Goal: Transaction & Acquisition: Download file/media

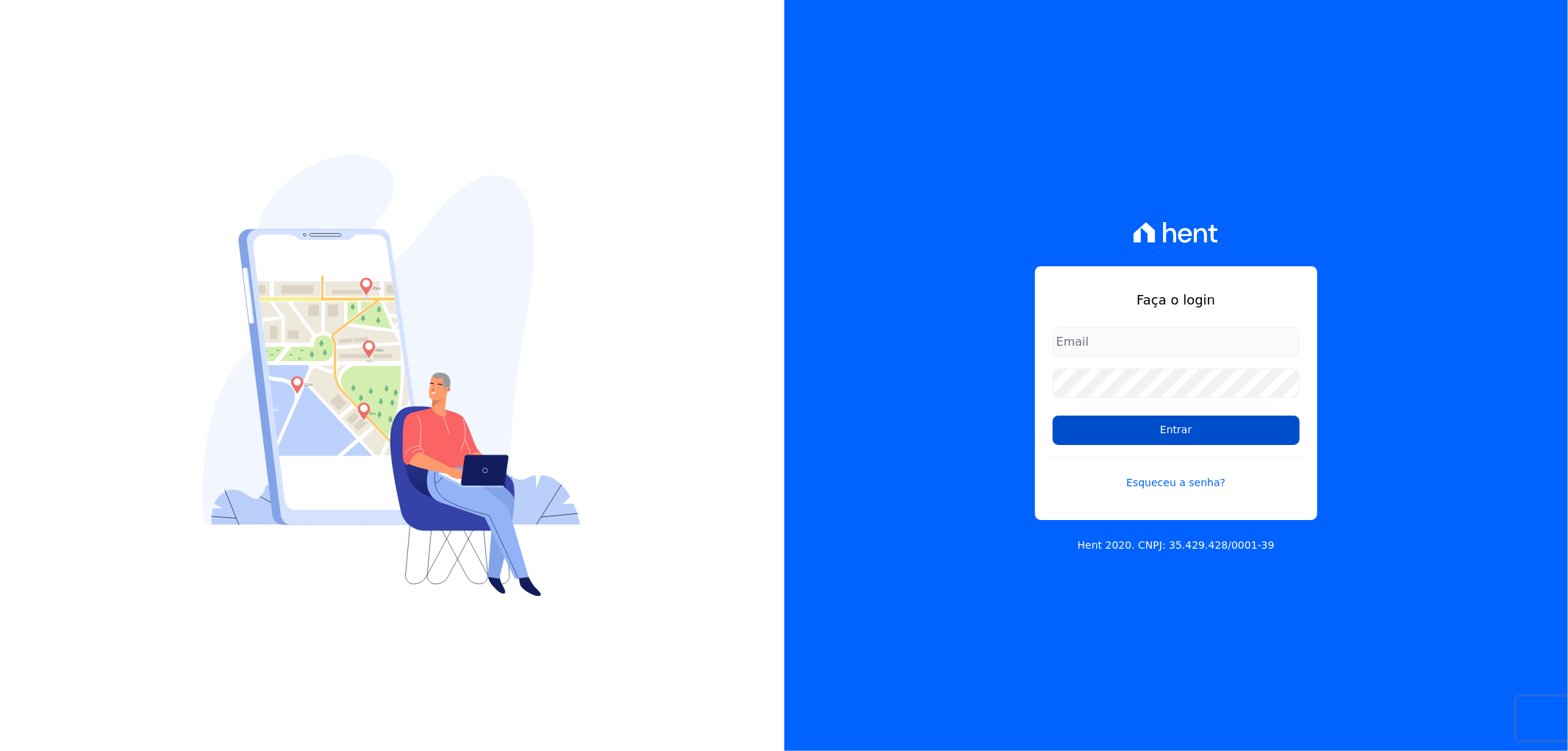
type input "[EMAIL_ADDRESS][DOMAIN_NAME]"
click at [1169, 428] on input "Entrar" at bounding box center [1176, 429] width 247 height 29
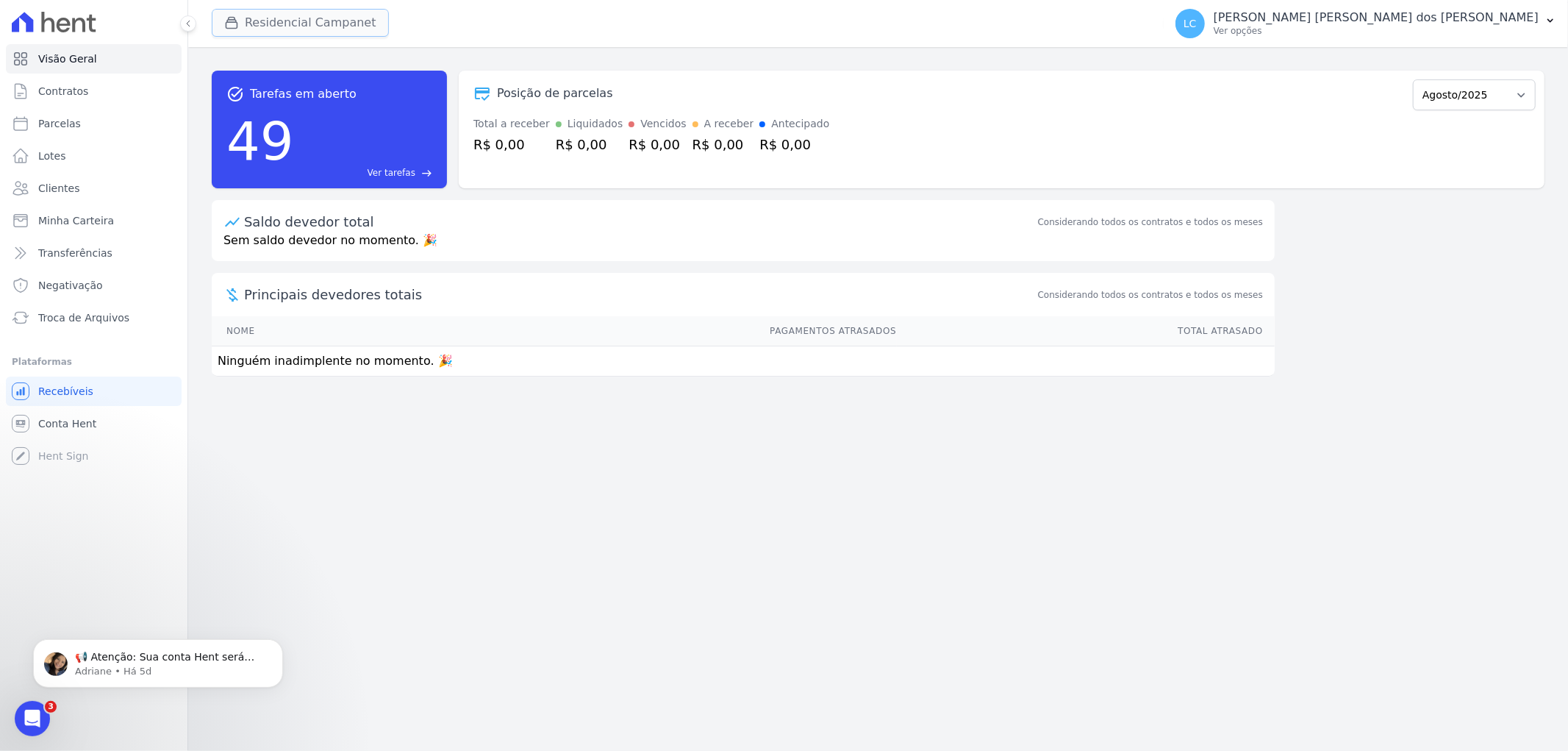
click at [285, 19] on button "Residencial Campanet" at bounding box center [300, 23] width 177 height 28
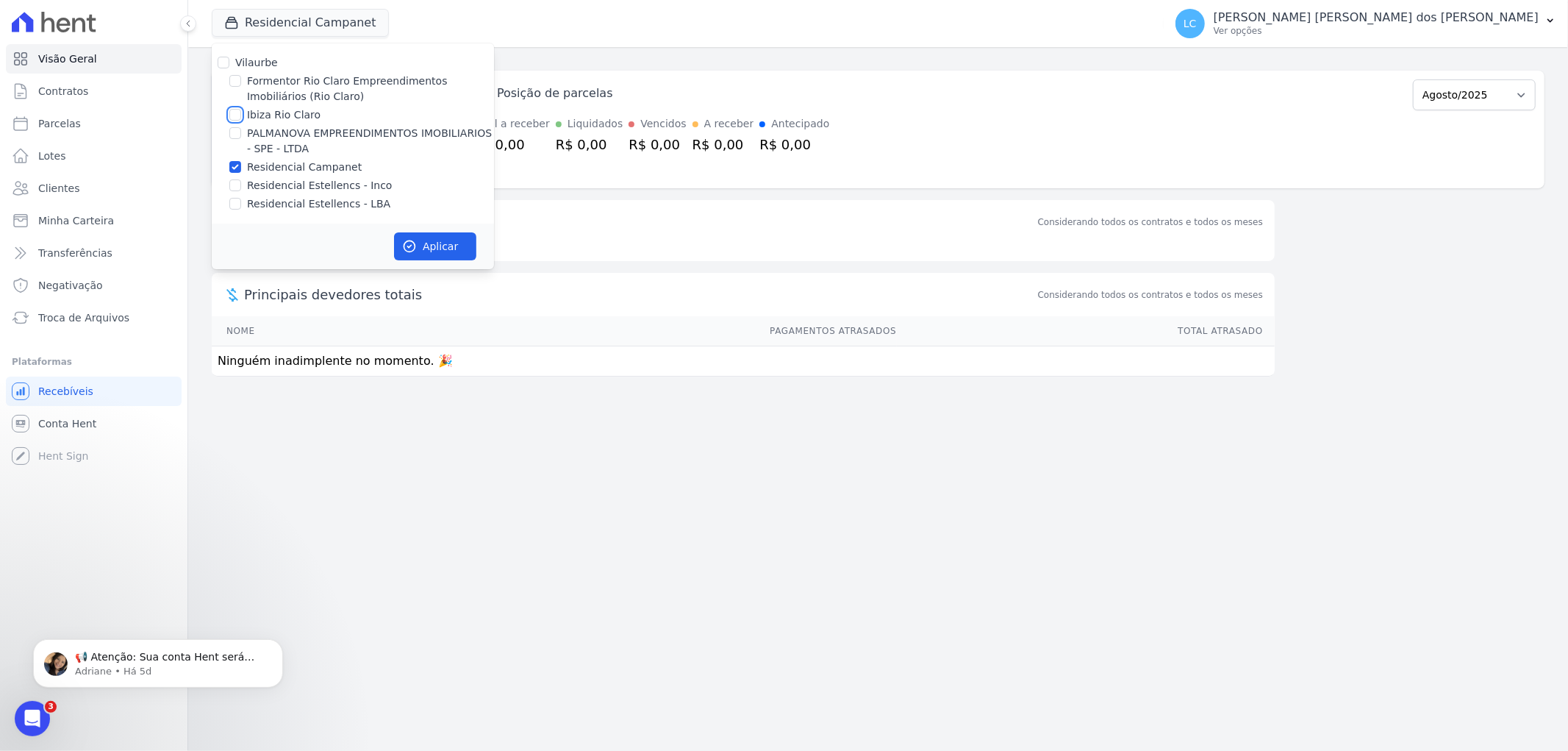
click at [235, 113] on input "Ibiza Rio Claro" at bounding box center [234, 114] width 11 height 11
checkbox input "true"
click at [243, 162] on div "Residencial Campanet" at bounding box center [352, 167] width 282 height 16
click at [238, 167] on input "Residencial Campanet" at bounding box center [234, 167] width 11 height 11
checkbox input "false"
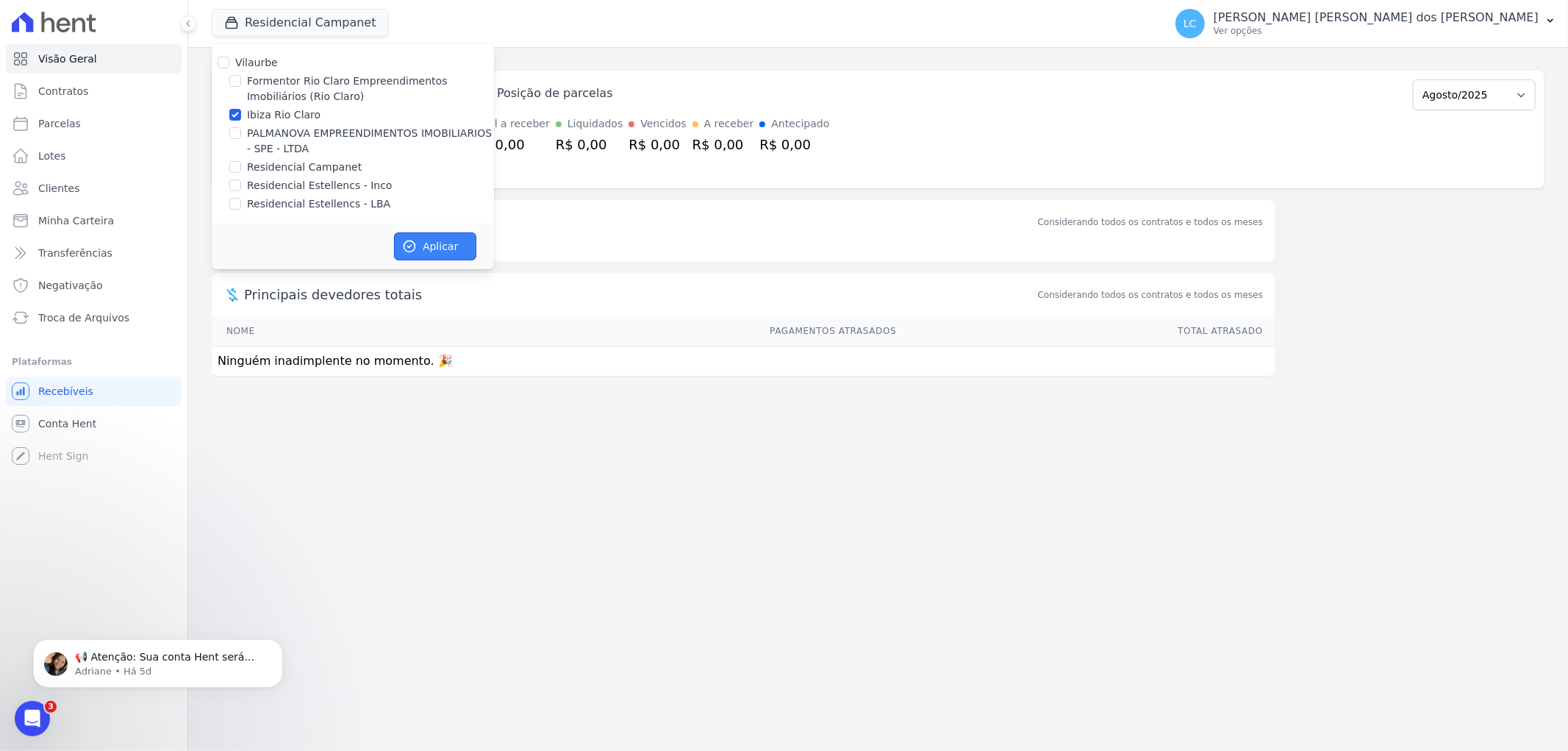
click at [428, 245] on button "Aplicar" at bounding box center [434, 247] width 82 height 28
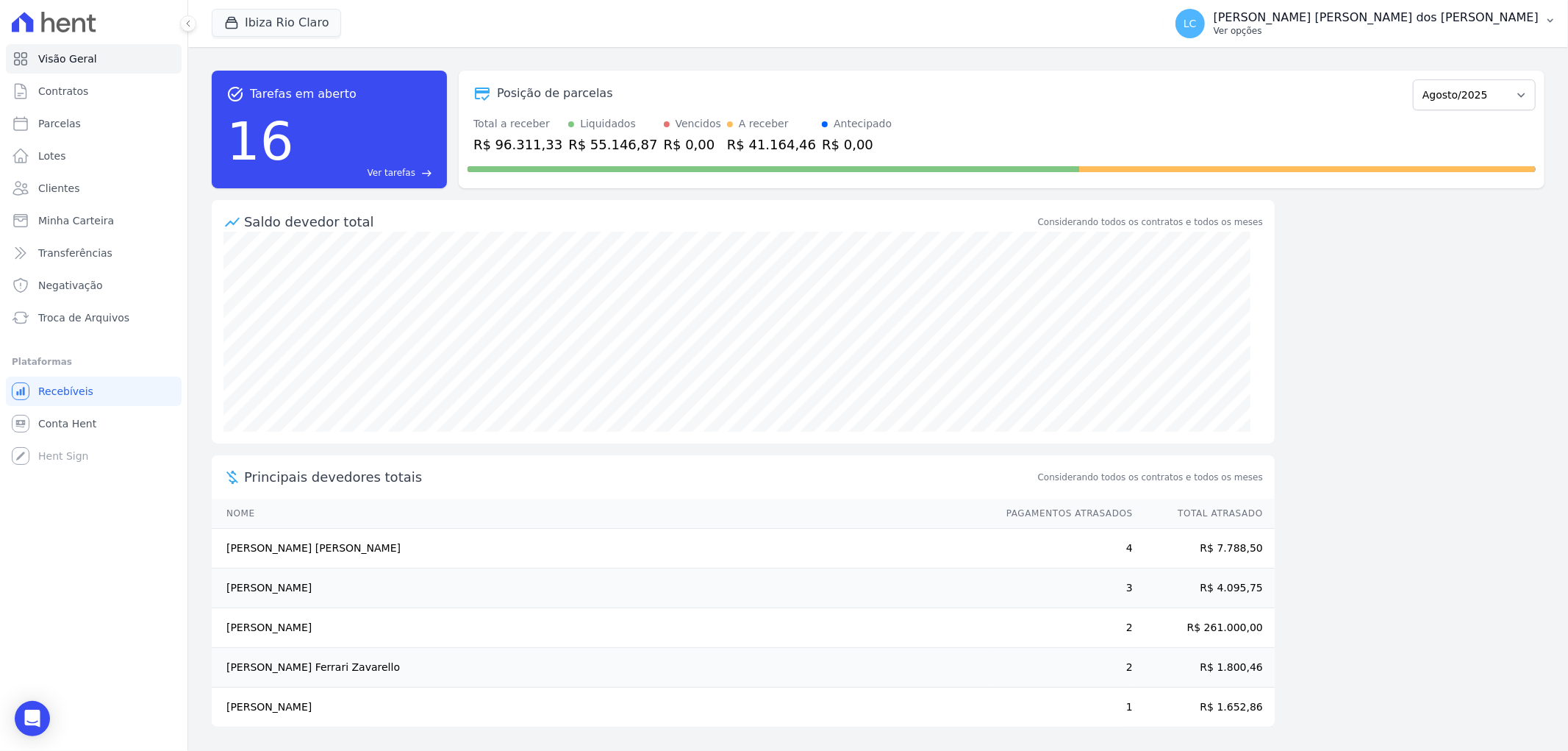
click at [1196, 26] on span "LC" at bounding box center [1189, 24] width 13 height 11
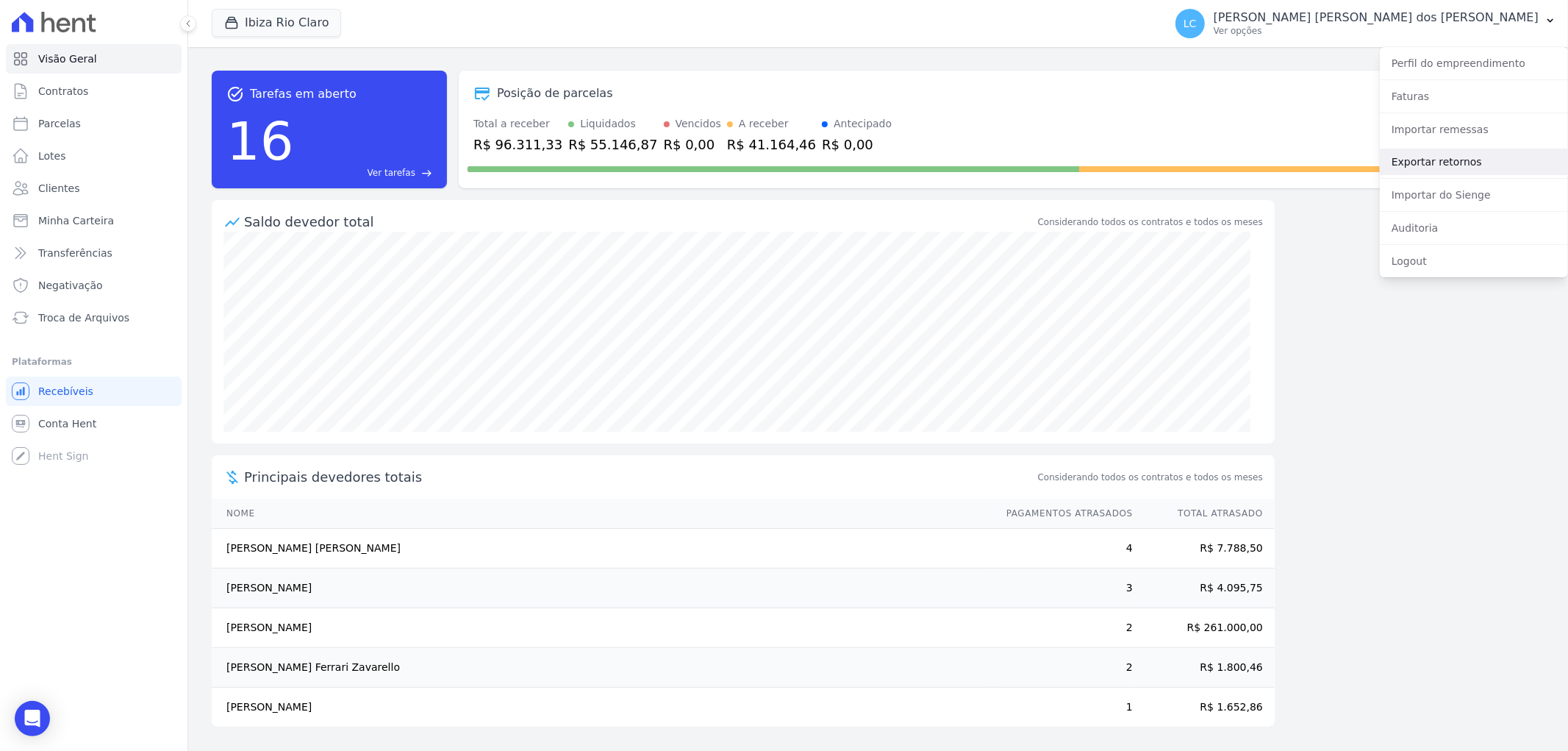
click at [1455, 164] on link "Exportar retornos" at bounding box center [1474, 162] width 189 height 26
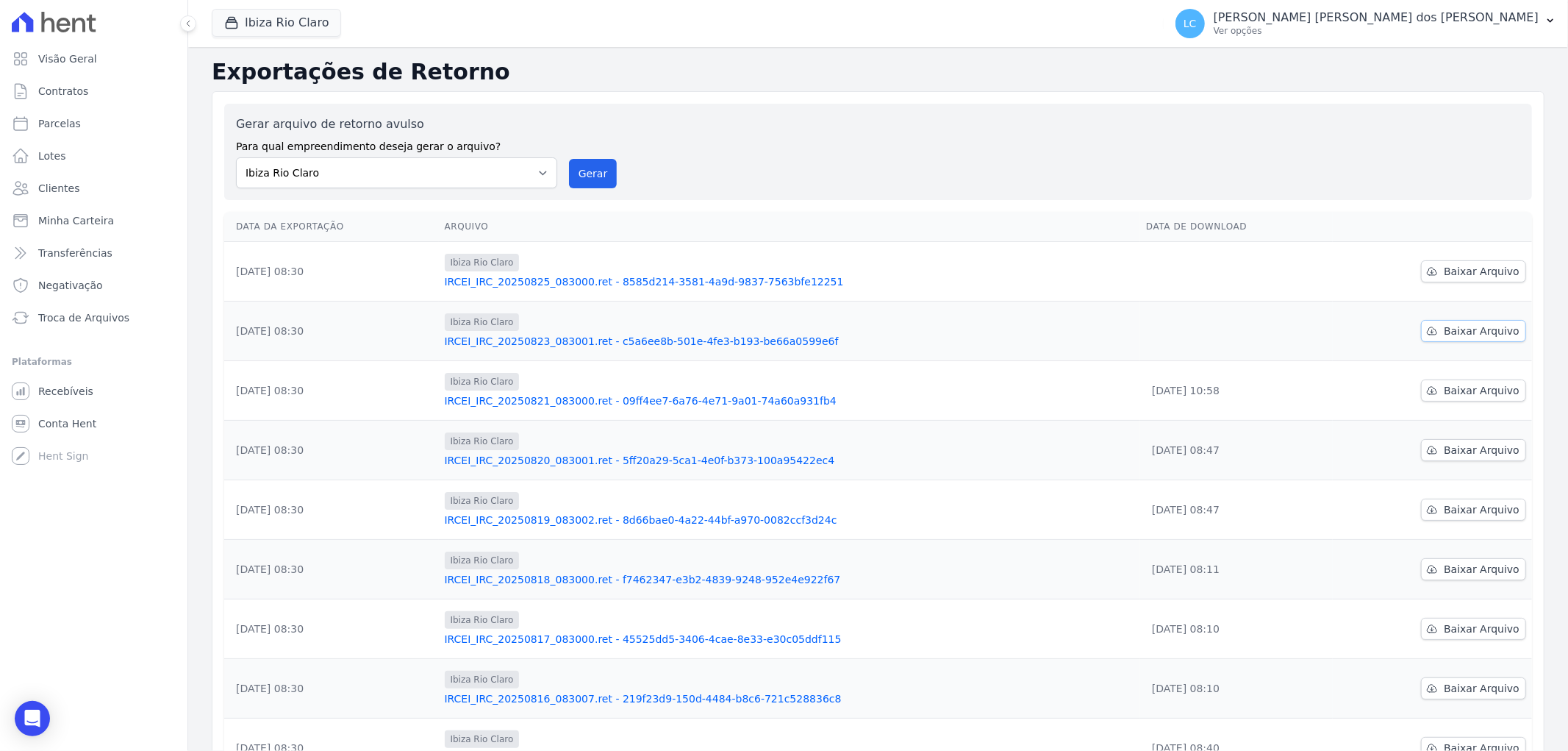
click at [1449, 332] on span "Baixar Arquivo" at bounding box center [1482, 331] width 76 height 15
click at [1444, 272] on span "Baixar Arquivo" at bounding box center [1482, 271] width 76 height 15
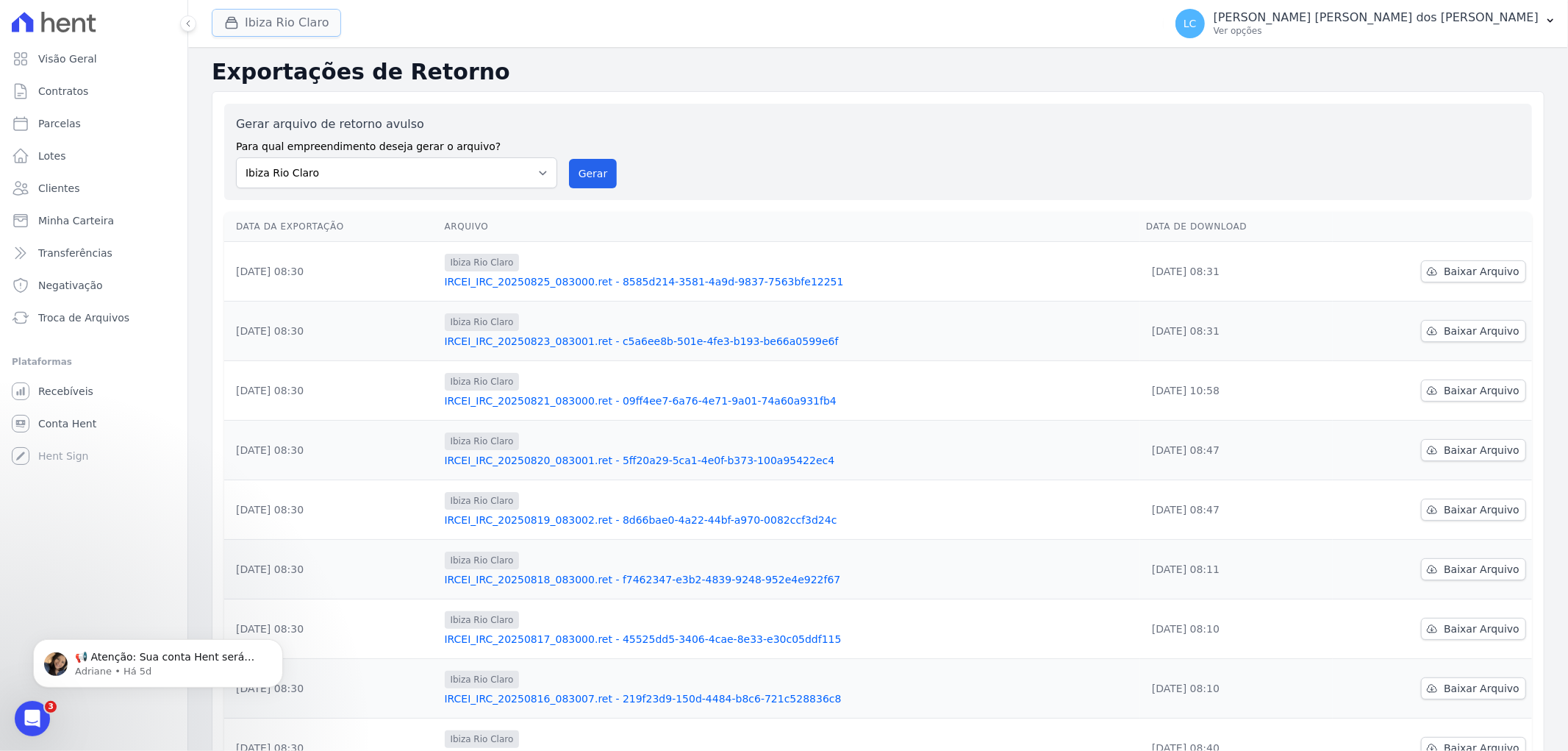
click at [277, 25] on button "Ibiza Rio Claro" at bounding box center [276, 23] width 129 height 28
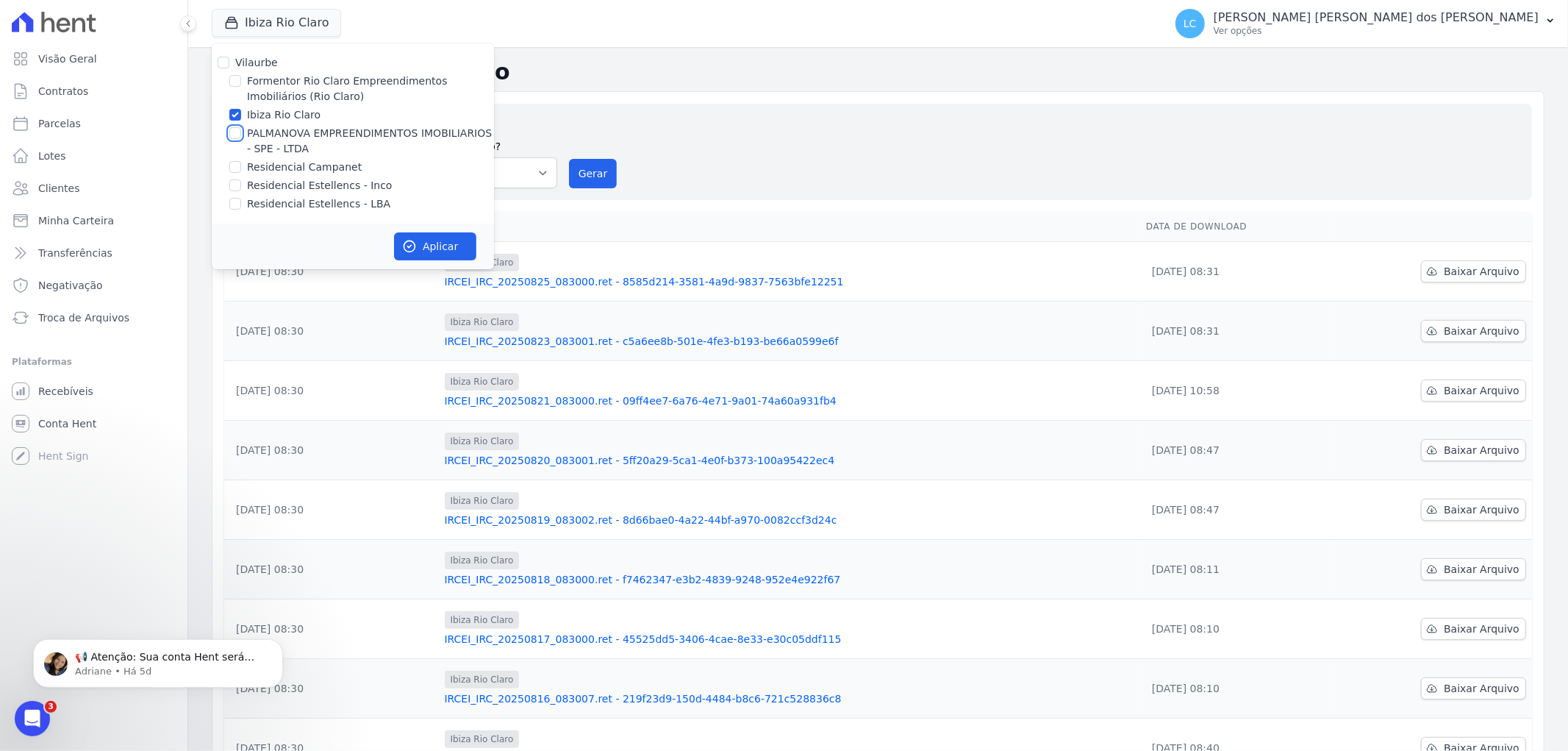
drag, startPoint x: 236, startPoint y: 133, endPoint x: 236, endPoint y: 112, distance: 21.0
click at [236, 130] on input "PALMANOVA EMPREENDIMENTOS IMOBILIARIOS - SPE - LTDA" at bounding box center [234, 132] width 11 height 11
checkbox input "true"
click at [236, 108] on div at bounding box center [234, 115] width 11 height 15
click at [231, 118] on input "Ibiza Rio Claro" at bounding box center [234, 114] width 11 height 11
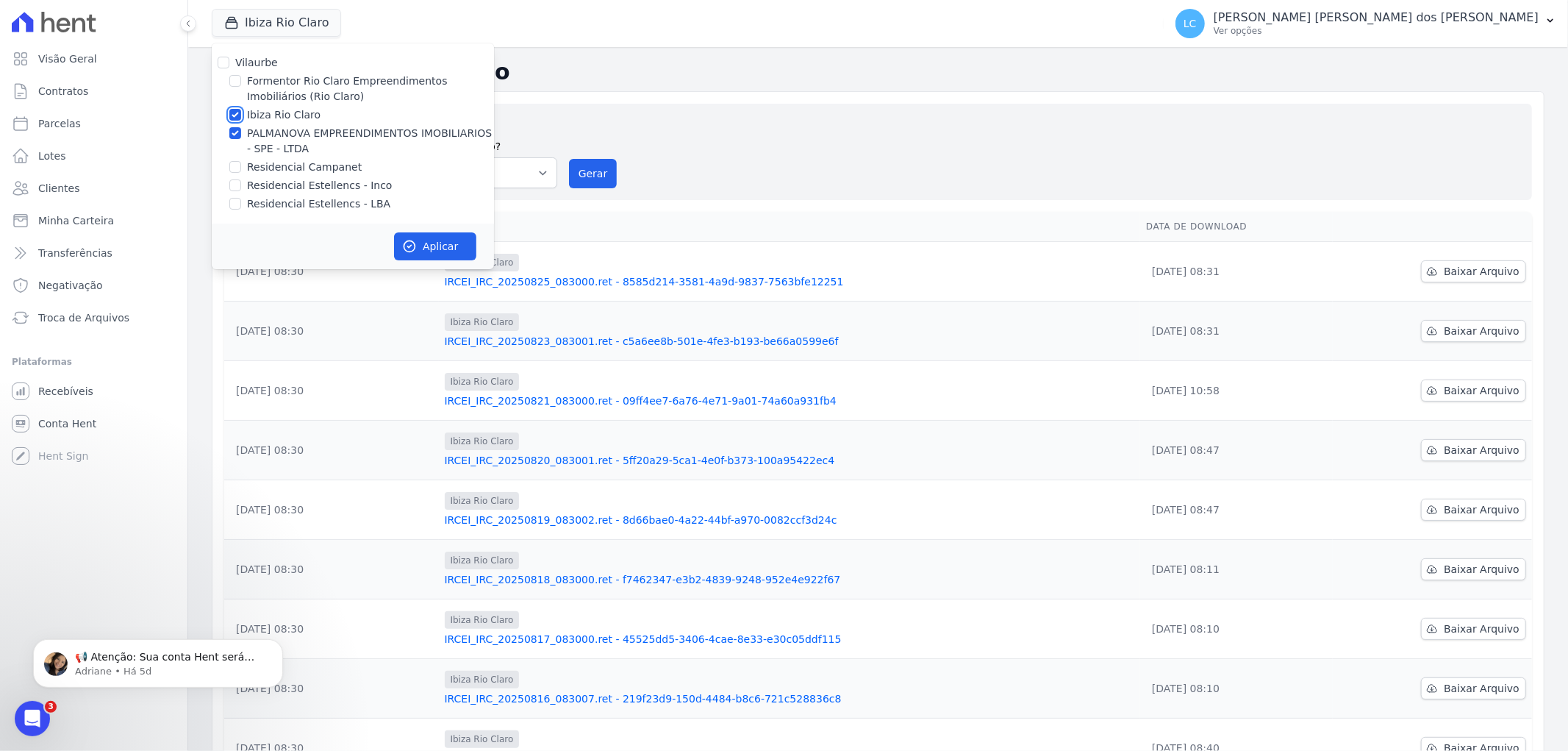
checkbox input "false"
click at [414, 241] on icon "button" at bounding box center [409, 246] width 15 height 15
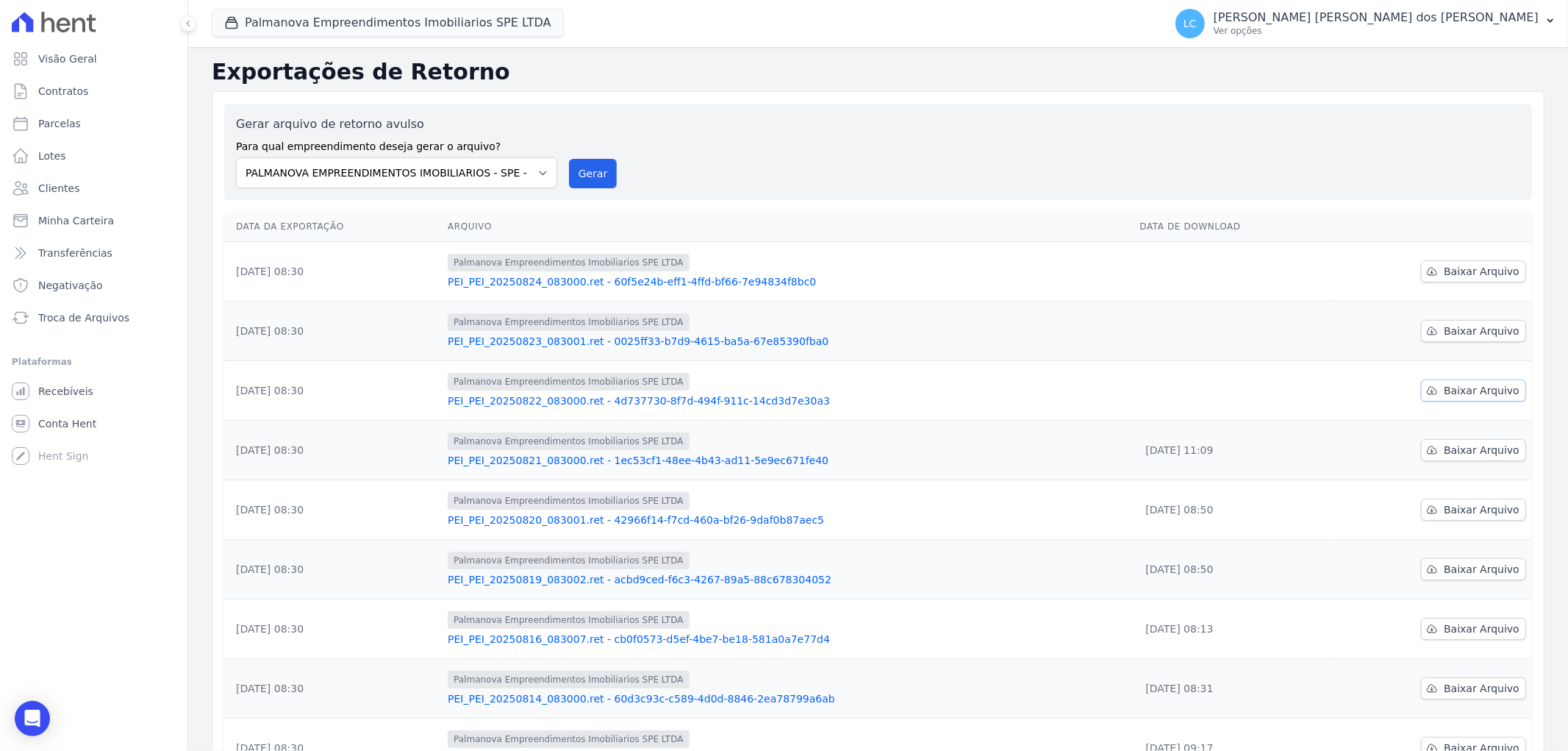
click at [1456, 393] on span "Baixar Arquivo" at bounding box center [1482, 390] width 76 height 15
click at [1477, 331] on span "Baixar Arquivo" at bounding box center [1482, 331] width 76 height 15
click at [1453, 275] on span "Baixar Arquivo" at bounding box center [1482, 271] width 76 height 15
click at [381, 25] on button "Palmanova Empreendimentos Imobiliarios SPE LTDA" at bounding box center [388, 23] width 352 height 28
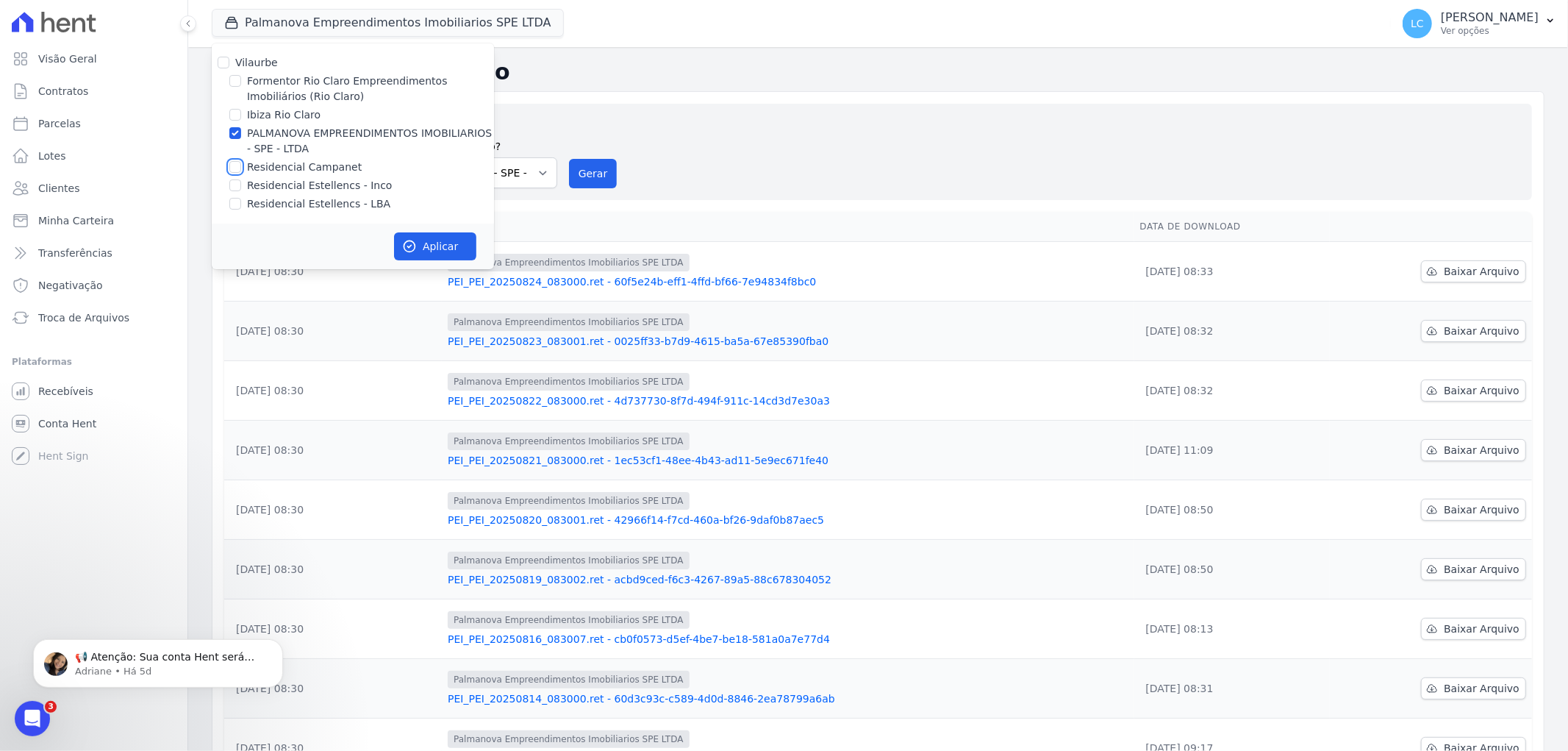
click at [236, 166] on input "Residencial Campanet" at bounding box center [234, 167] width 11 height 11
checkbox input "true"
click at [233, 130] on input "PALMANOVA EMPREENDIMENTOS IMOBILIARIOS - SPE - LTDA" at bounding box center [234, 132] width 11 height 11
checkbox input "false"
click at [428, 242] on button "Aplicar" at bounding box center [434, 247] width 82 height 28
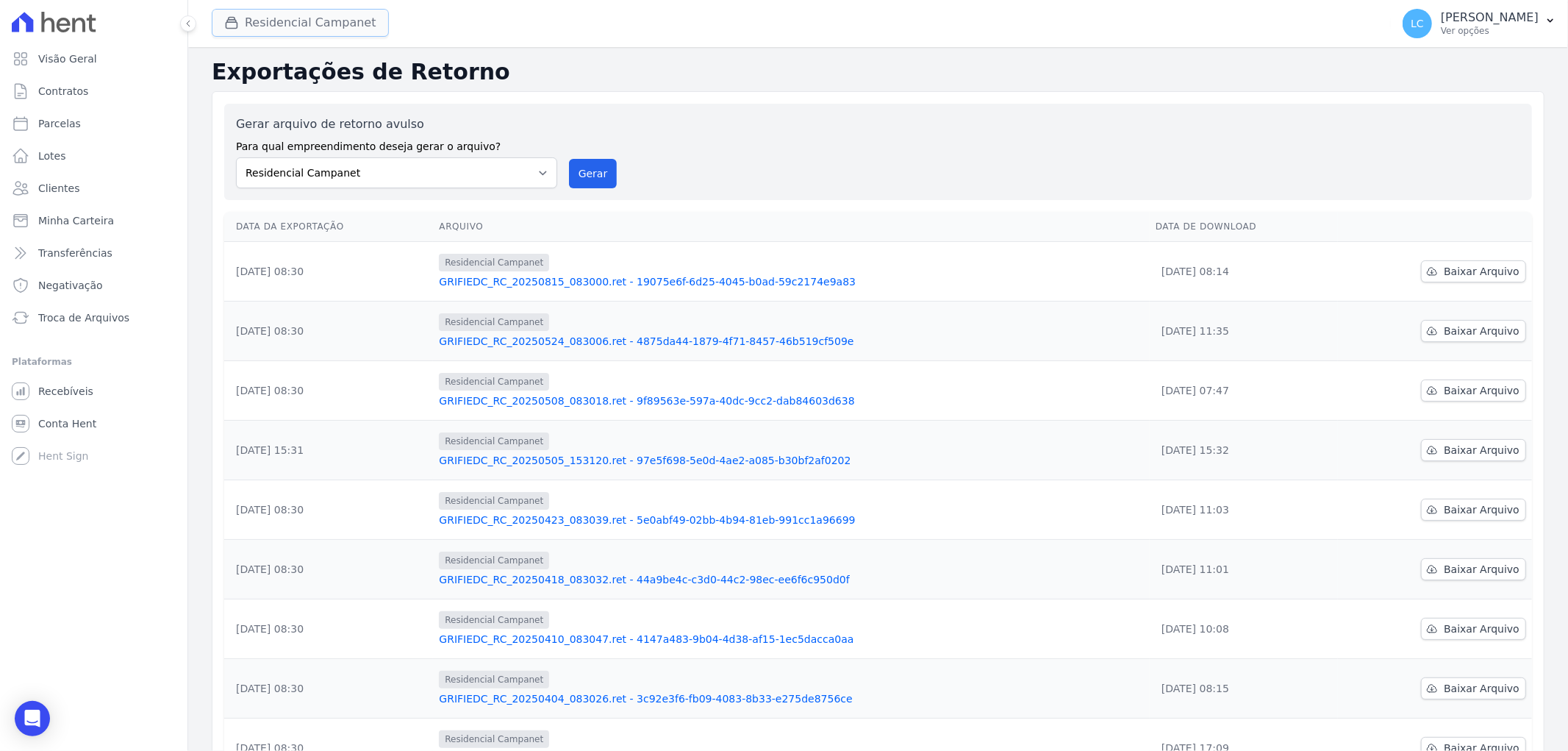
click at [316, 25] on button "Residencial Campanet" at bounding box center [300, 23] width 177 height 28
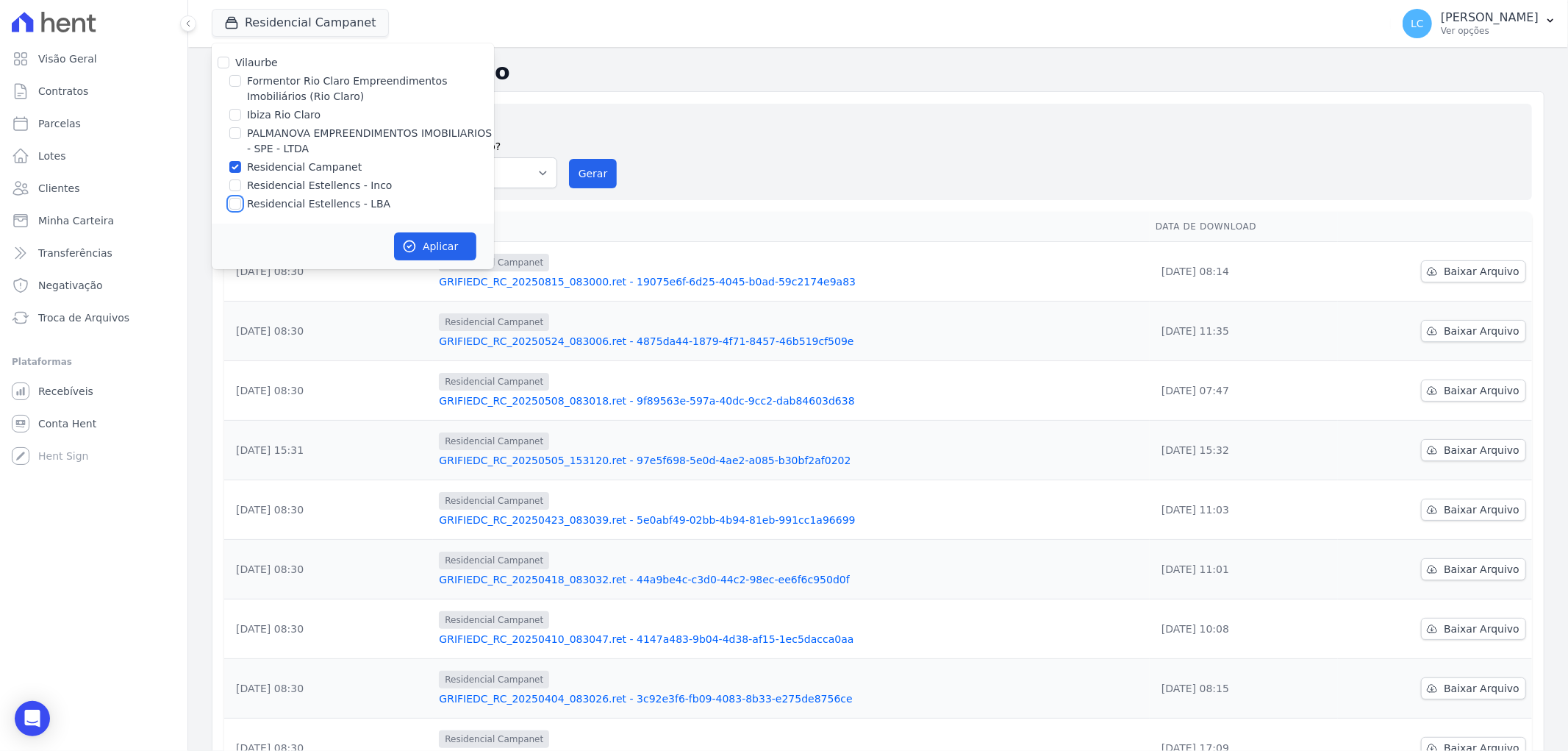
click at [231, 199] on input "Residencial Estellencs - LBA" at bounding box center [234, 203] width 11 height 11
checkbox input "true"
click at [232, 163] on input "Residencial Campanet" at bounding box center [234, 167] width 11 height 11
checkbox input "false"
click at [403, 247] on icon "button" at bounding box center [409, 246] width 15 height 15
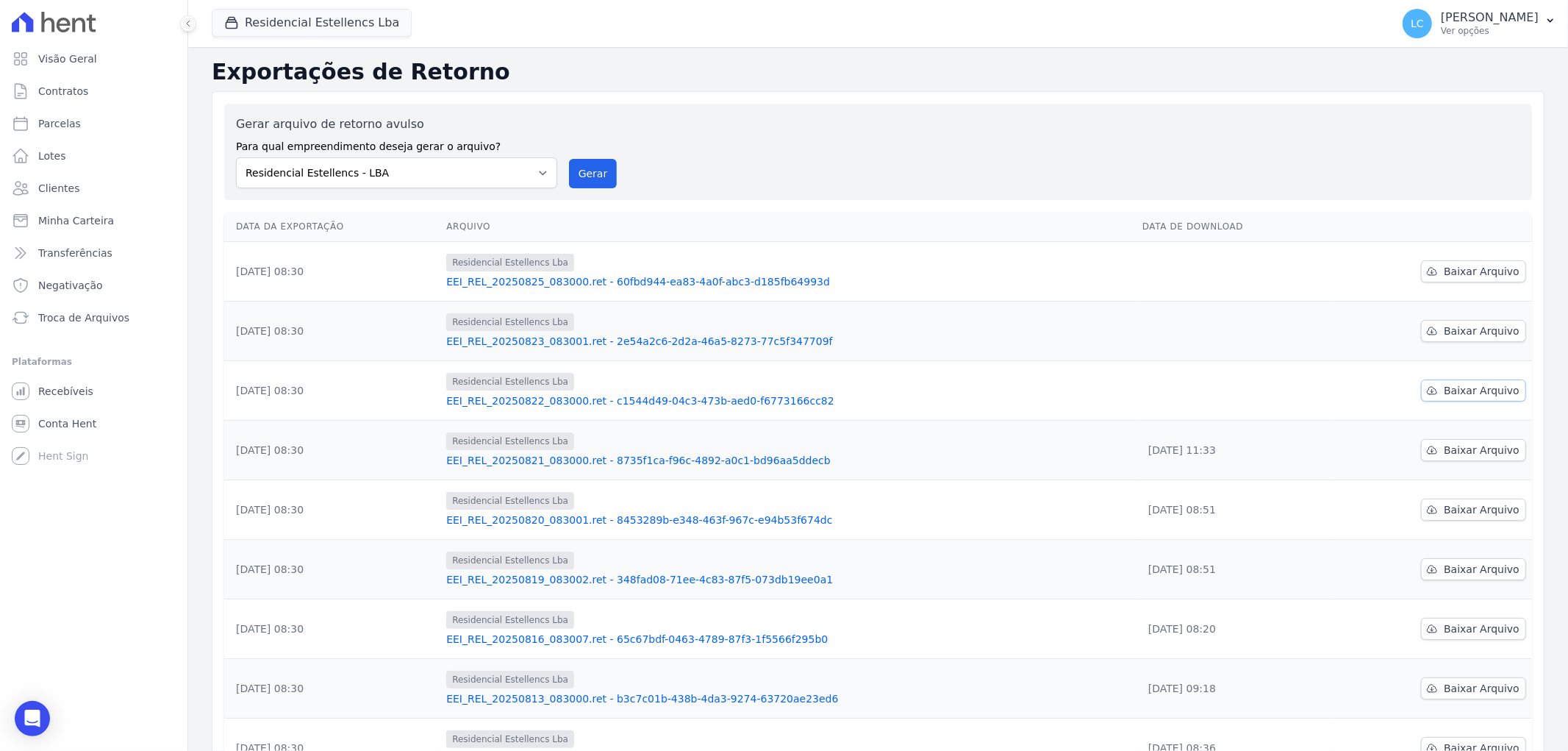
click at [1474, 389] on span "Baixar Arquivo" at bounding box center [1482, 390] width 76 height 15
click at [1338, 388] on td "Baixar Arquivo" at bounding box center [1431, 391] width 202 height 60
click at [1446, 333] on span "Baixar Arquivo" at bounding box center [1482, 331] width 76 height 15
click at [1450, 268] on span "Baixar Arquivo" at bounding box center [1482, 271] width 76 height 15
click at [78, 117] on link "Parcelas" at bounding box center [93, 123] width 175 height 29
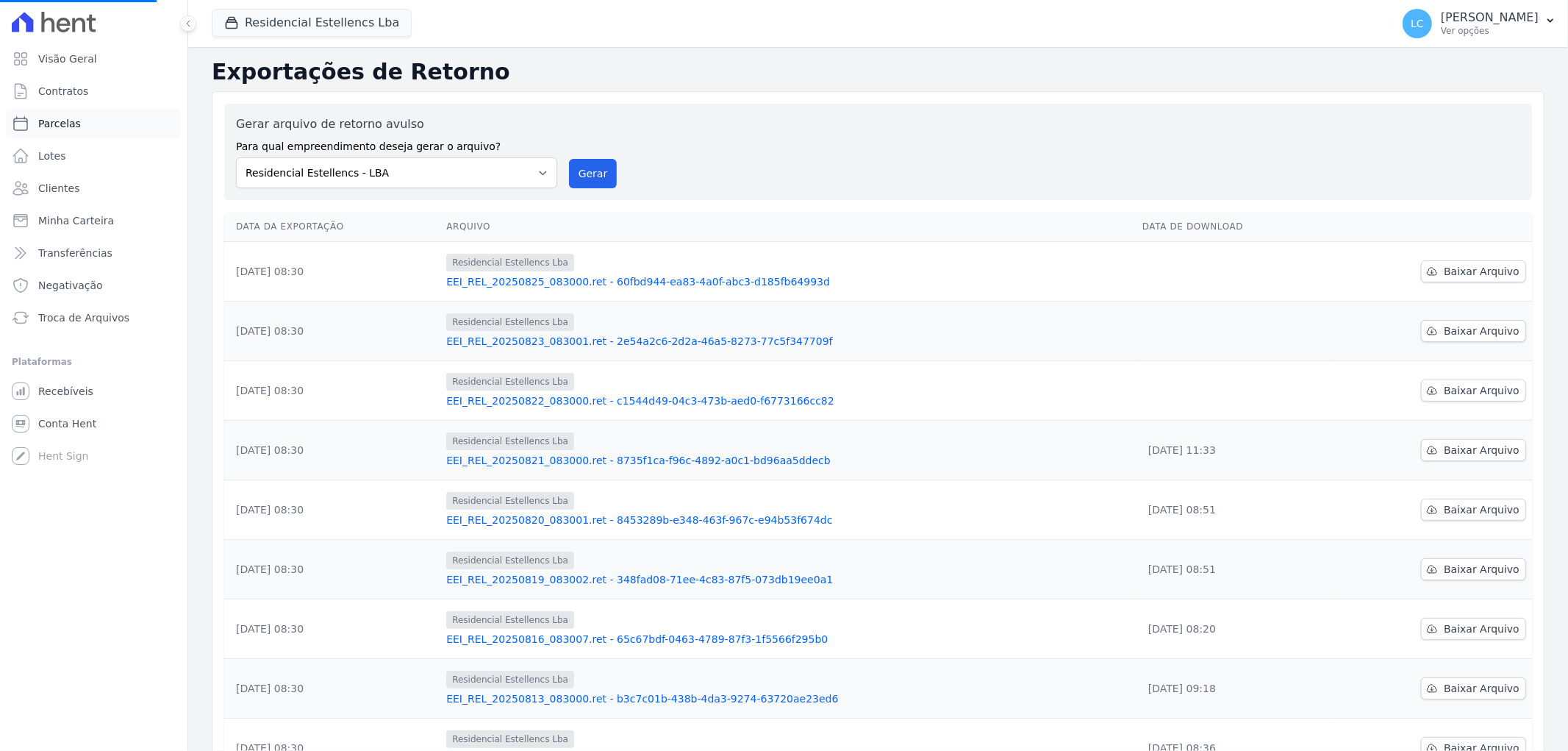
select select
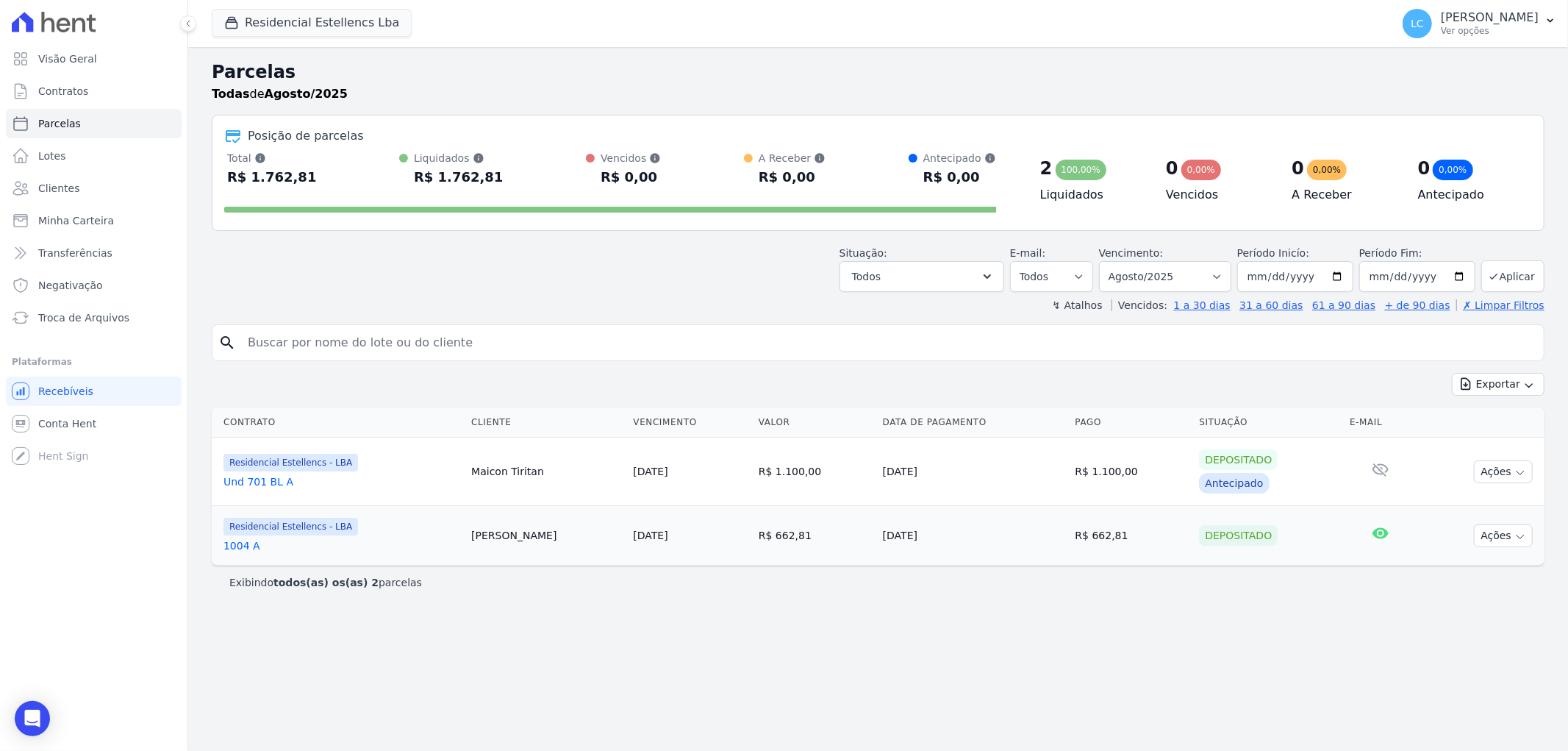
click at [443, 344] on input "search" at bounding box center [888, 342] width 1298 height 29
paste input "[PERSON_NAME]"
type input "[PERSON_NAME]"
select select
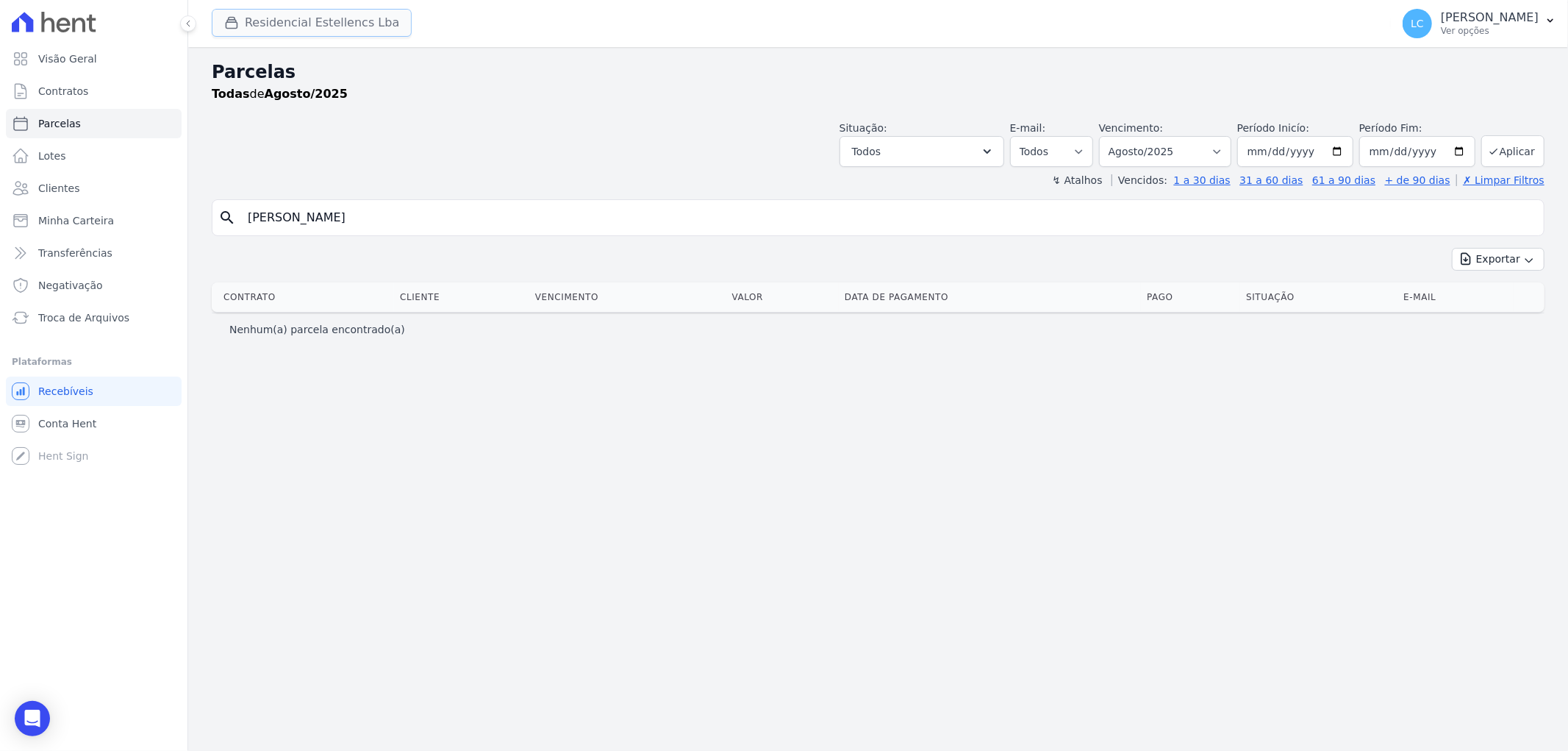
click at [344, 20] on button "Residencial Estellencs Lba" at bounding box center [311, 23] width 200 height 28
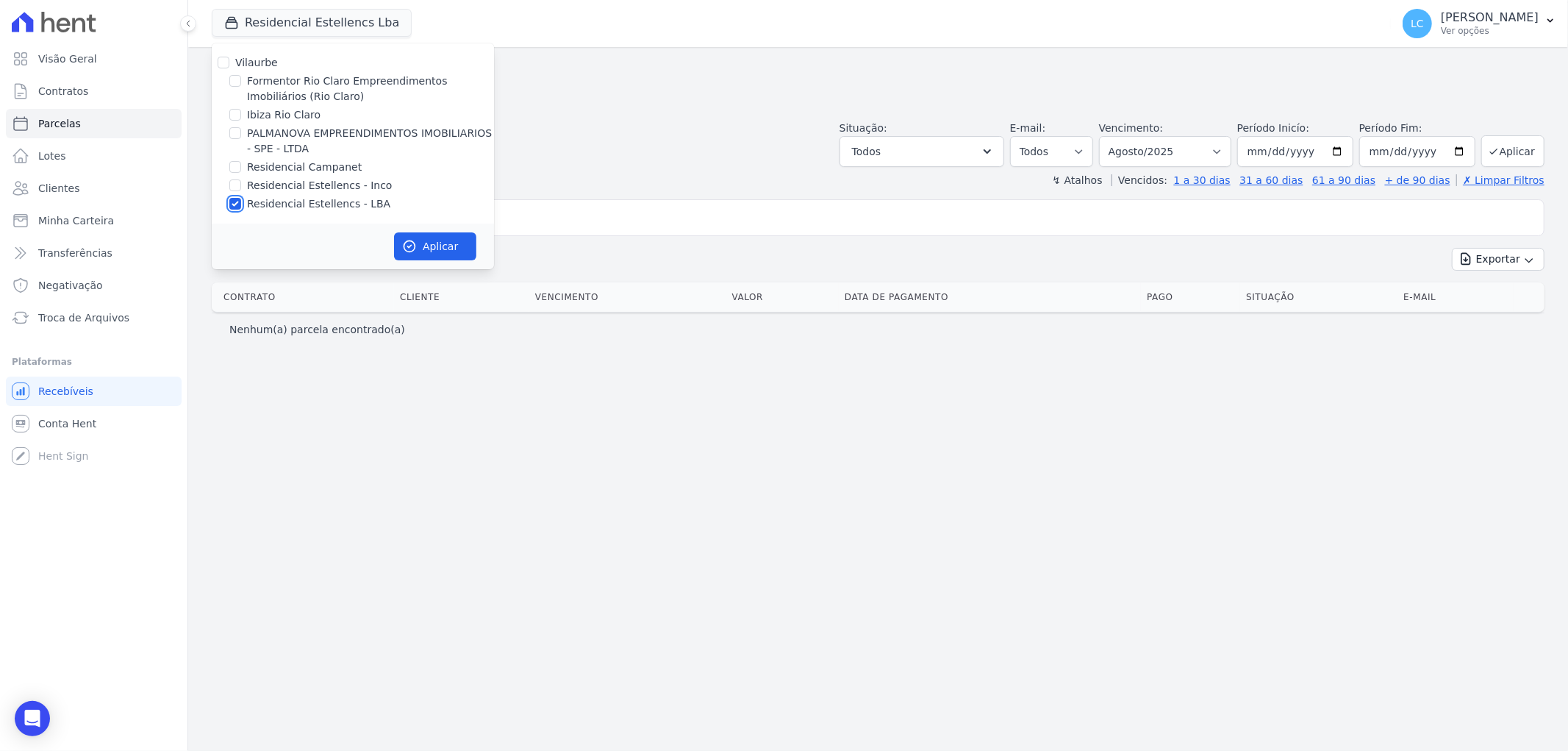
drag, startPoint x: 232, startPoint y: 202, endPoint x: 302, endPoint y: 224, distance: 73.4
click at [240, 202] on input "Residencial Estellencs - LBA" at bounding box center [234, 203] width 11 height 11
drag, startPoint x: 233, startPoint y: 204, endPoint x: 298, endPoint y: 231, distance: 70.4
click at [235, 204] on input "Residencial Estellencs - LBA" at bounding box center [234, 203] width 11 height 11
checkbox input "true"
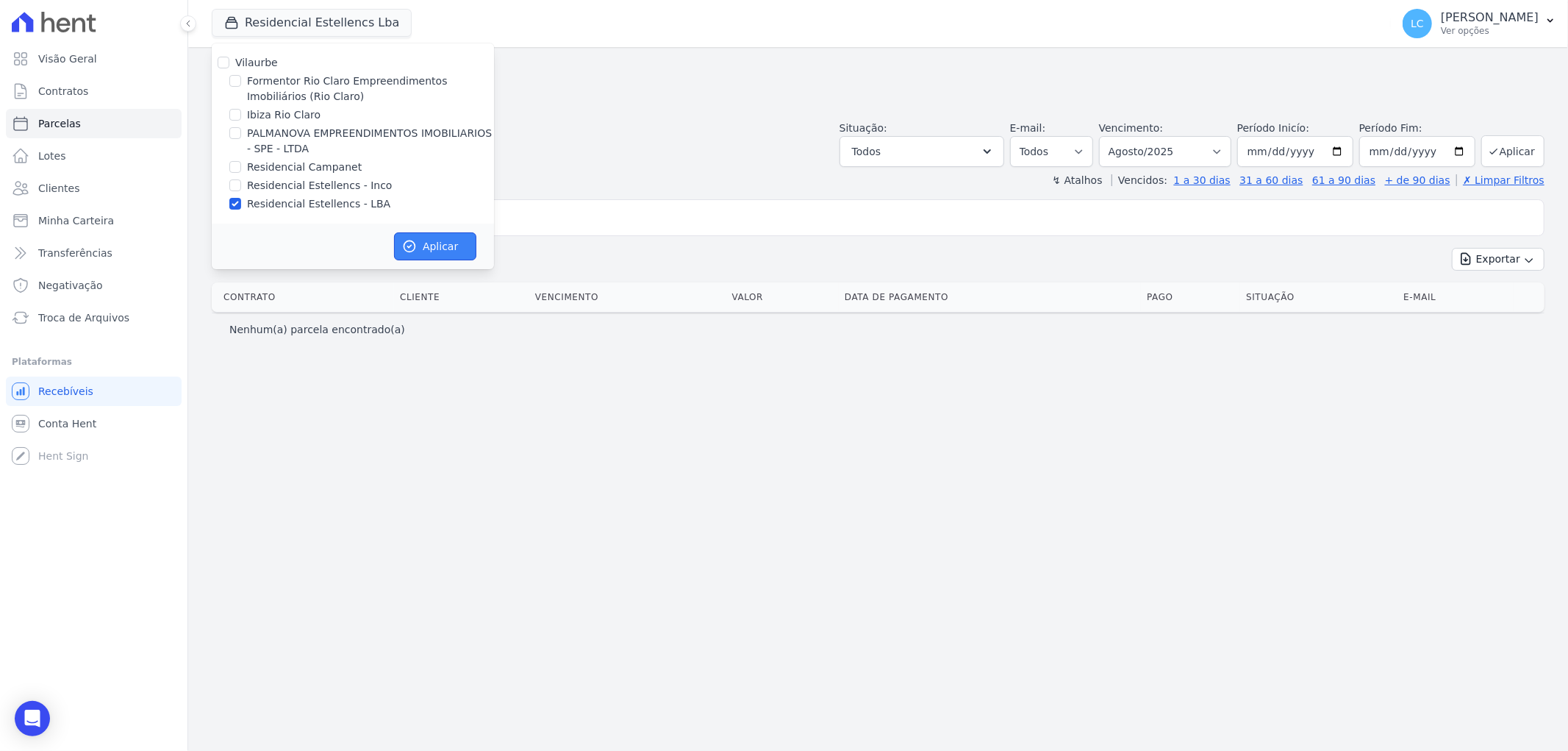
click at [458, 244] on button "Aplicar" at bounding box center [434, 247] width 82 height 28
select select
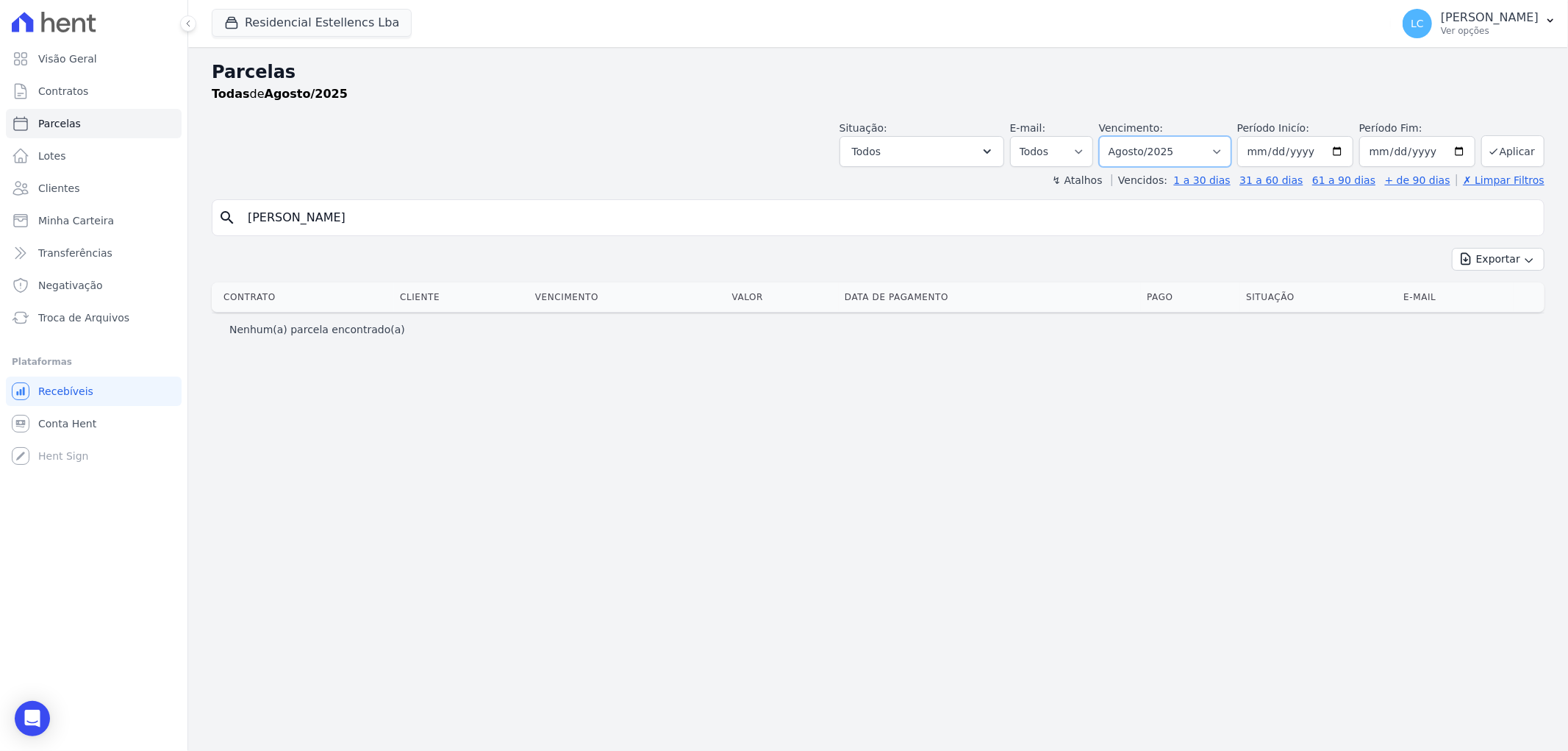
click at [1231, 152] on select "Filtrar por período ──────── Todos os meses Março/2018 Abril/2018 Maio/2018 Jun…" at bounding box center [1165, 151] width 132 height 31
select select "all"
click at [1121, 136] on select "Filtrar por período ──────── Todos os meses Março/2018 Abril/2018 Maio/2018 Jun…" at bounding box center [1165, 151] width 132 height 31
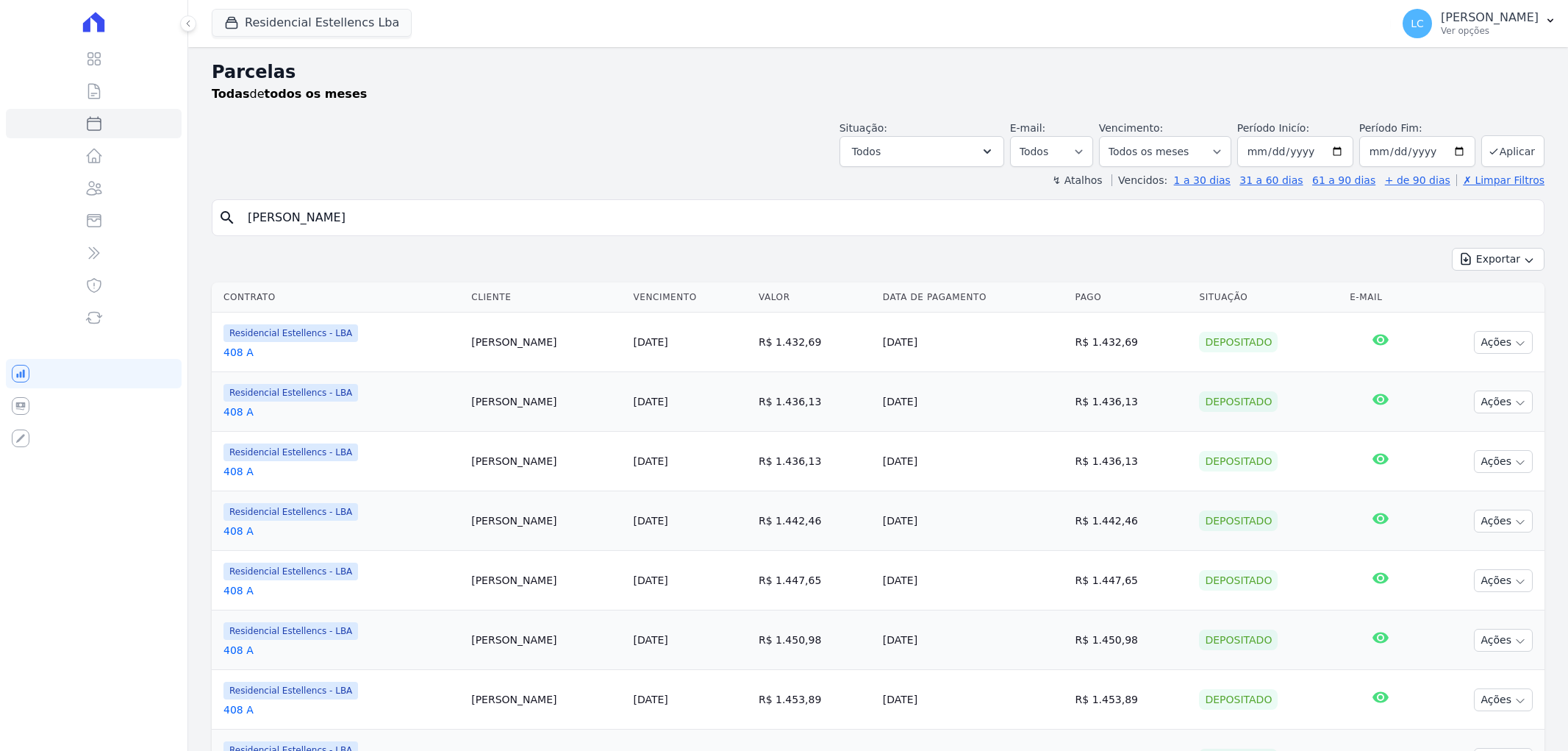
select select
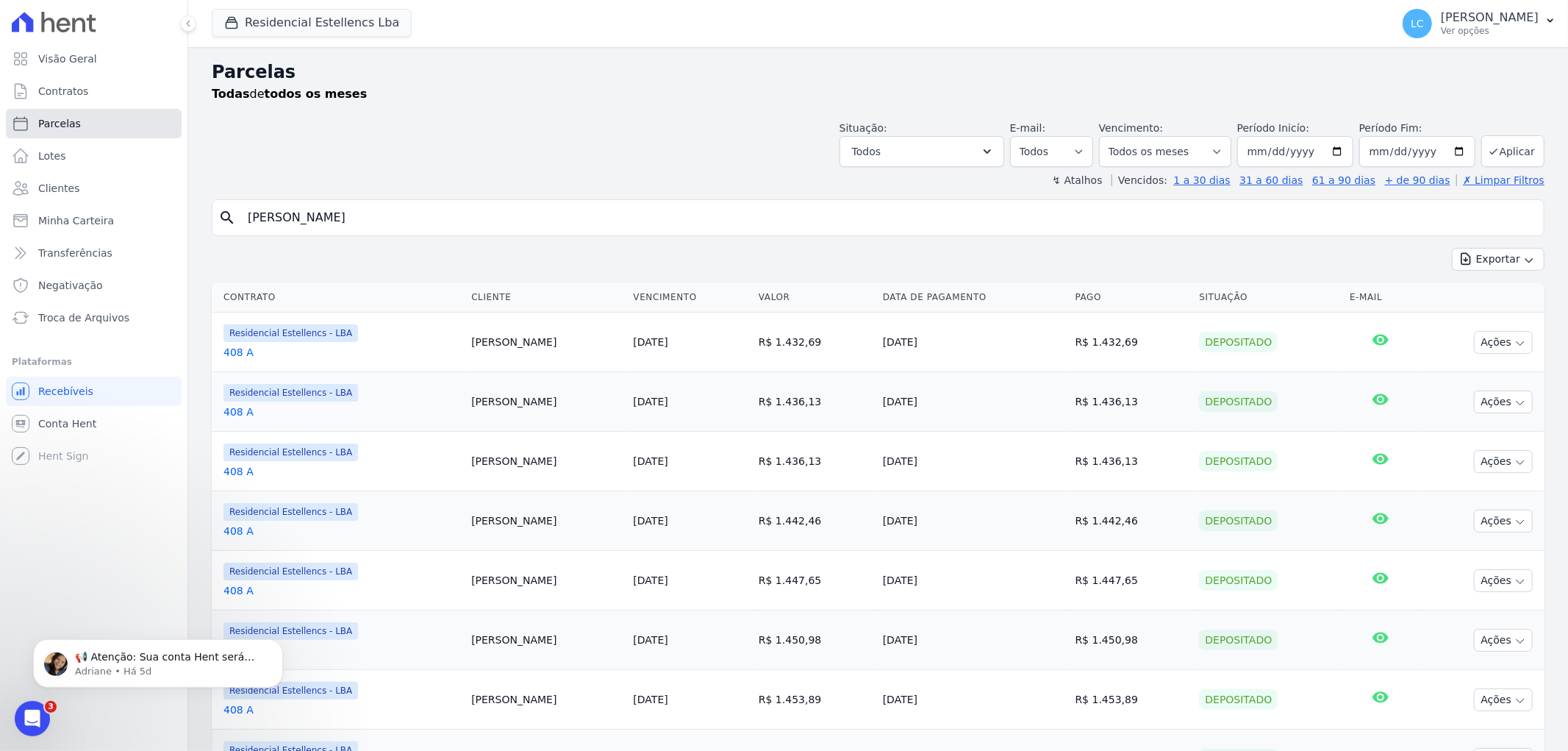
click at [96, 115] on link "Parcelas" at bounding box center [93, 123] width 175 height 29
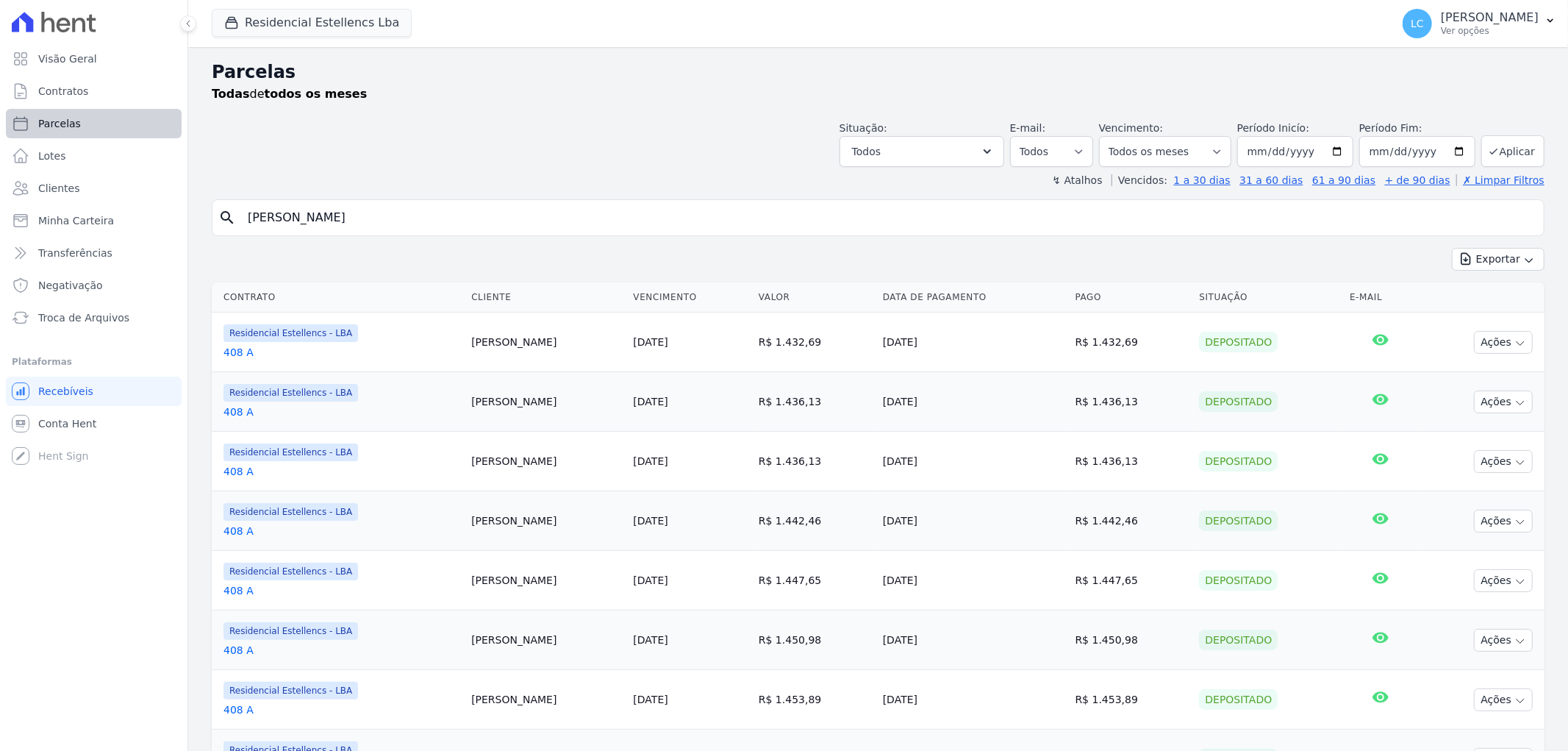
select select
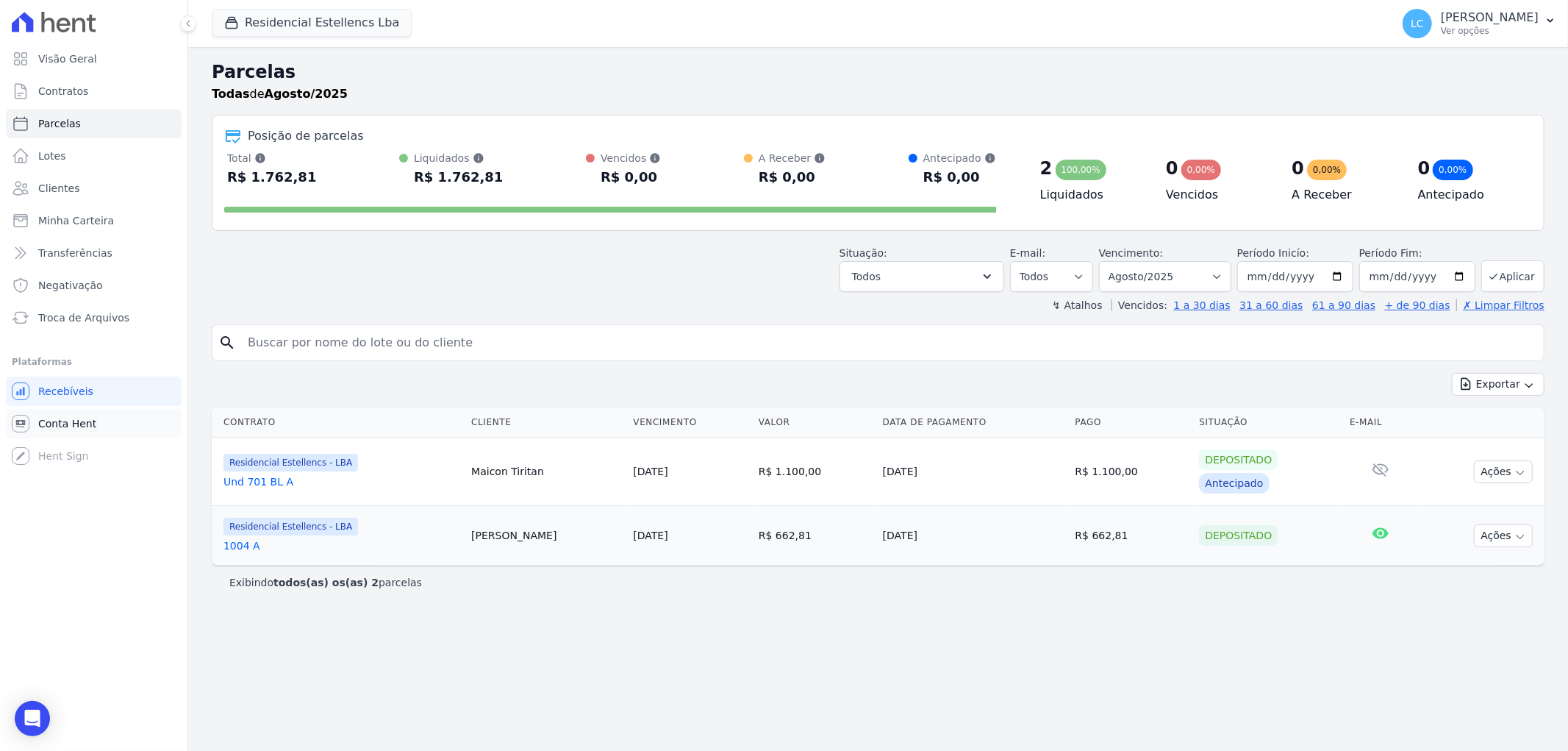
click at [70, 421] on span "Conta Hent" at bounding box center [67, 423] width 58 height 15
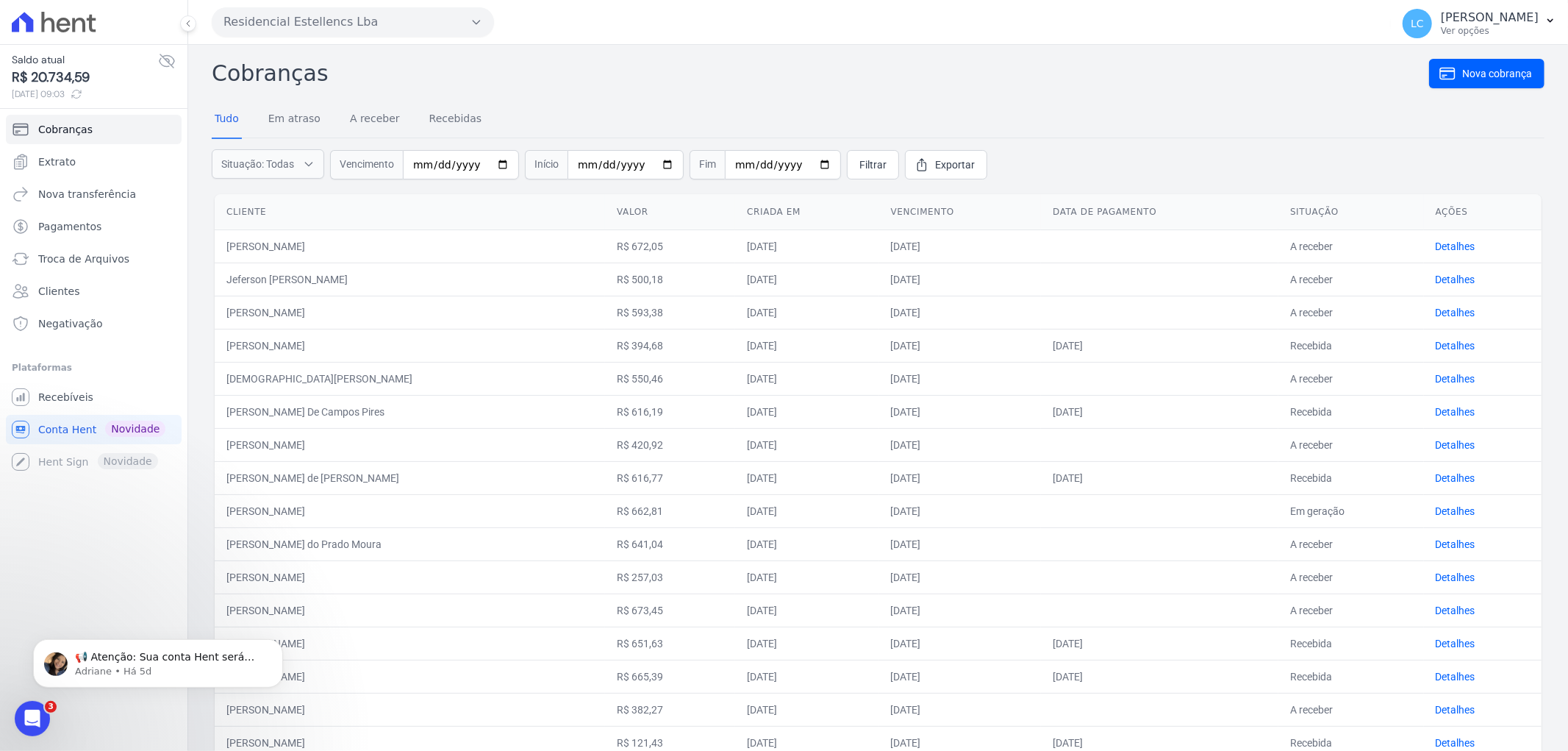
scroll to position [376, 0]
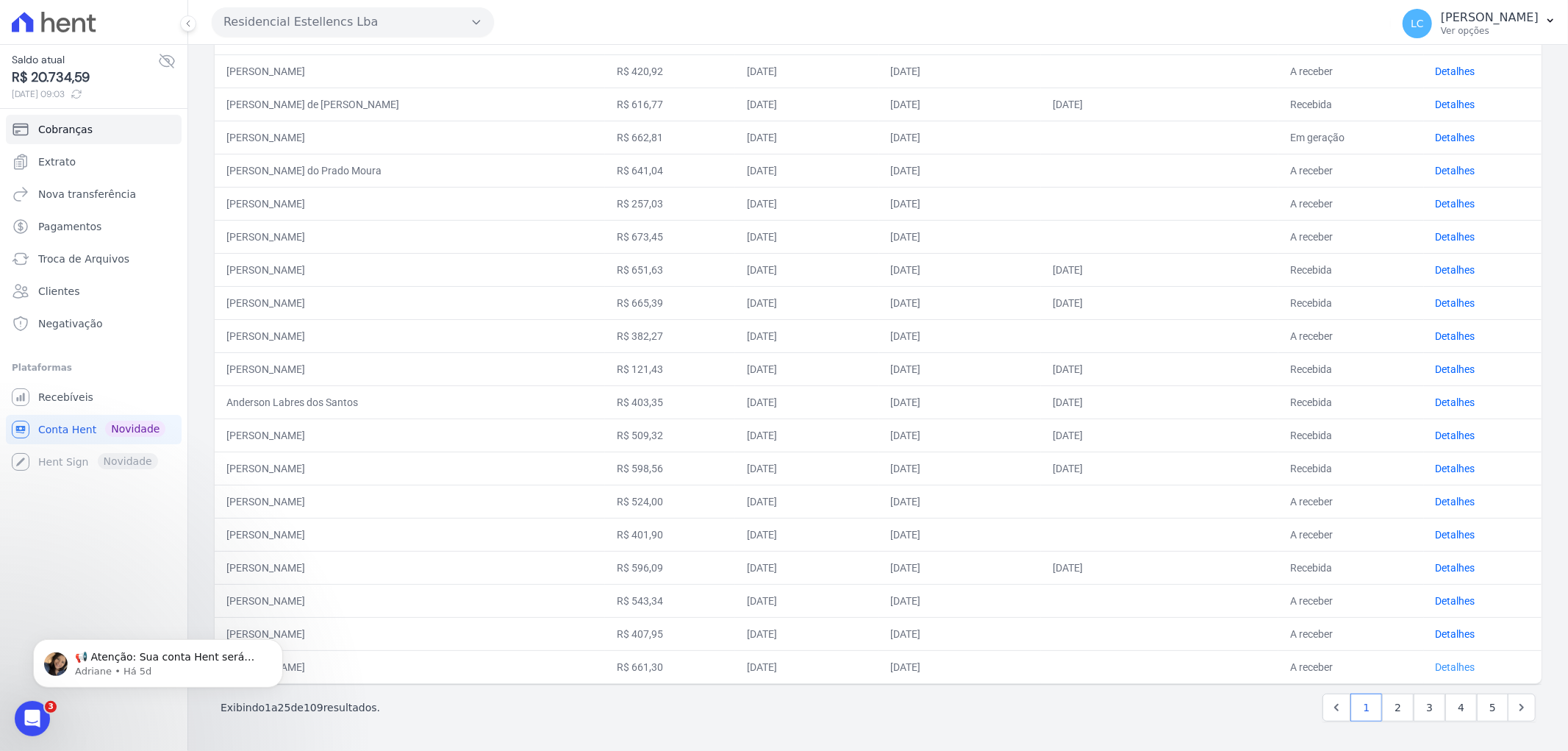
click at [1438, 664] on link "Detalhes" at bounding box center [1454, 666] width 40 height 11
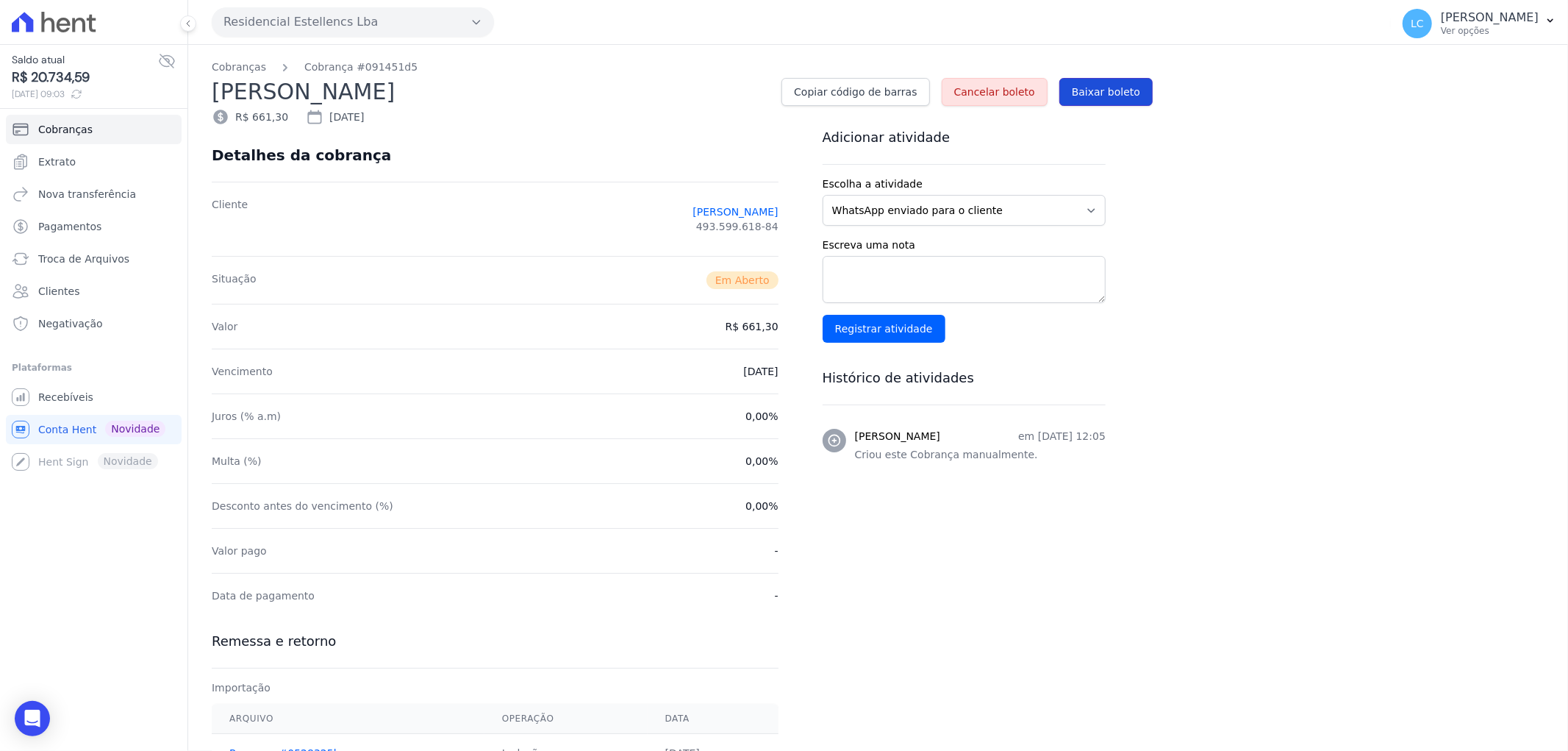
click at [1134, 93] on span "Baixar boleto" at bounding box center [1106, 92] width 69 height 15
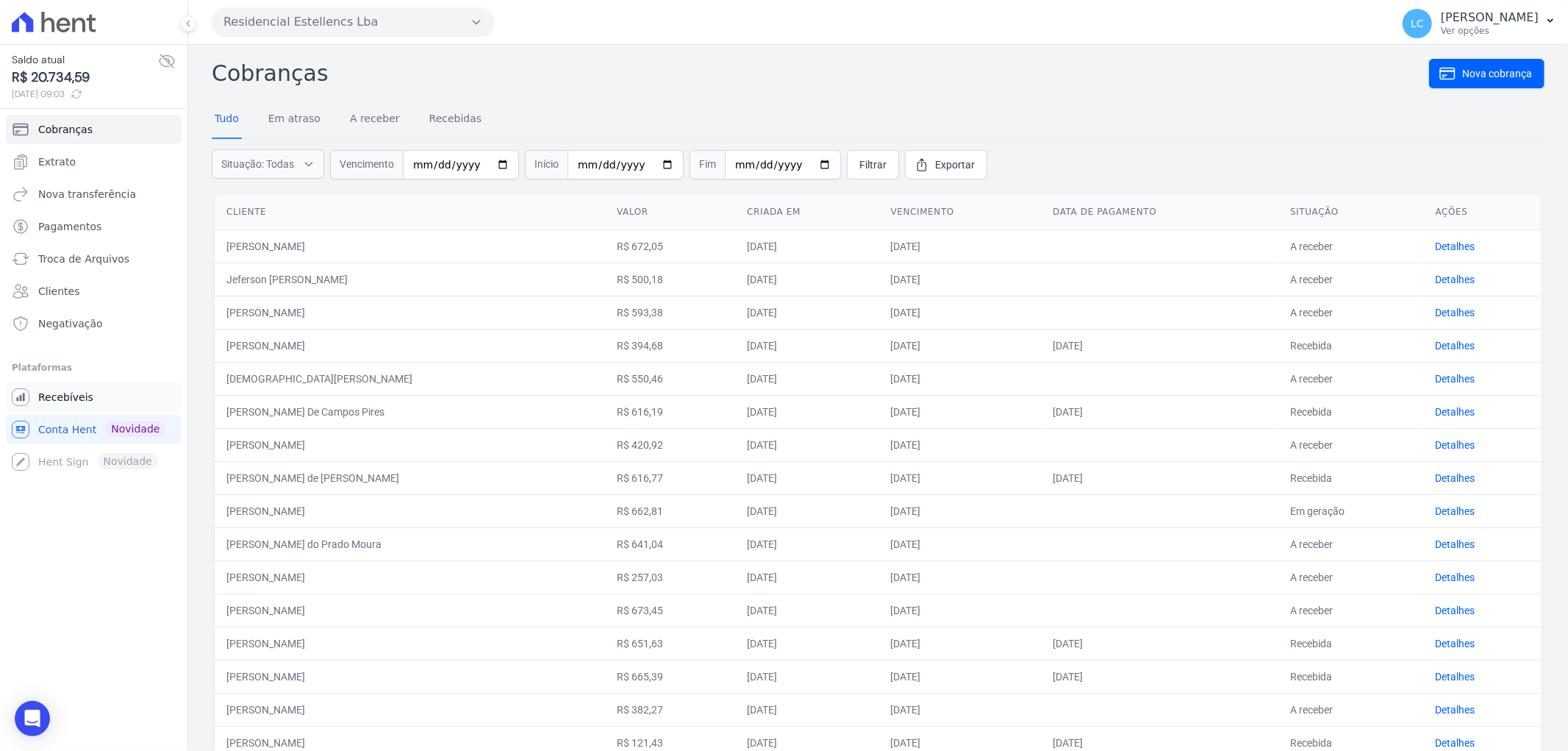
click at [71, 393] on span "Recebíveis" at bounding box center [65, 397] width 55 height 15
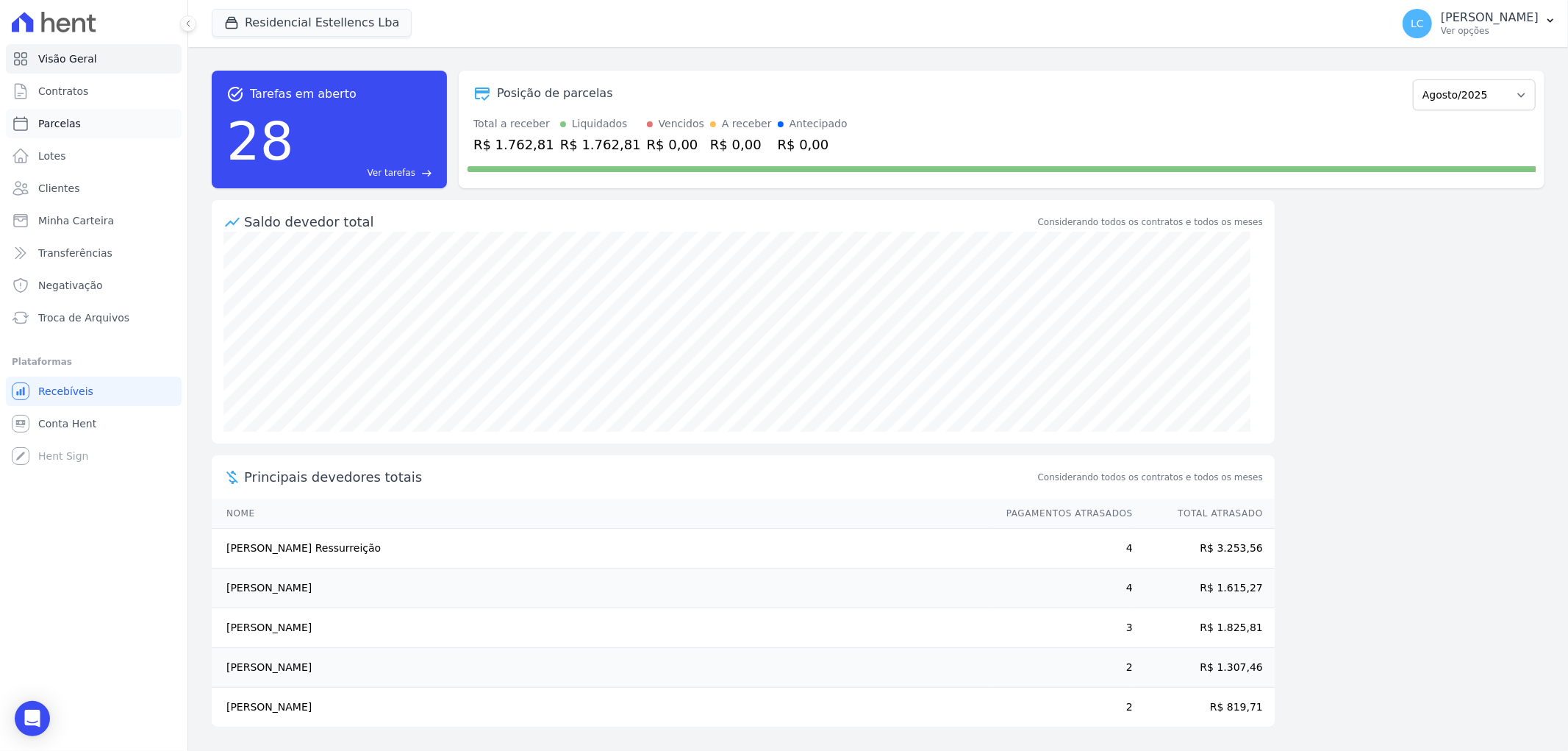
click at [92, 117] on link "Parcelas" at bounding box center [93, 123] width 175 height 29
select select
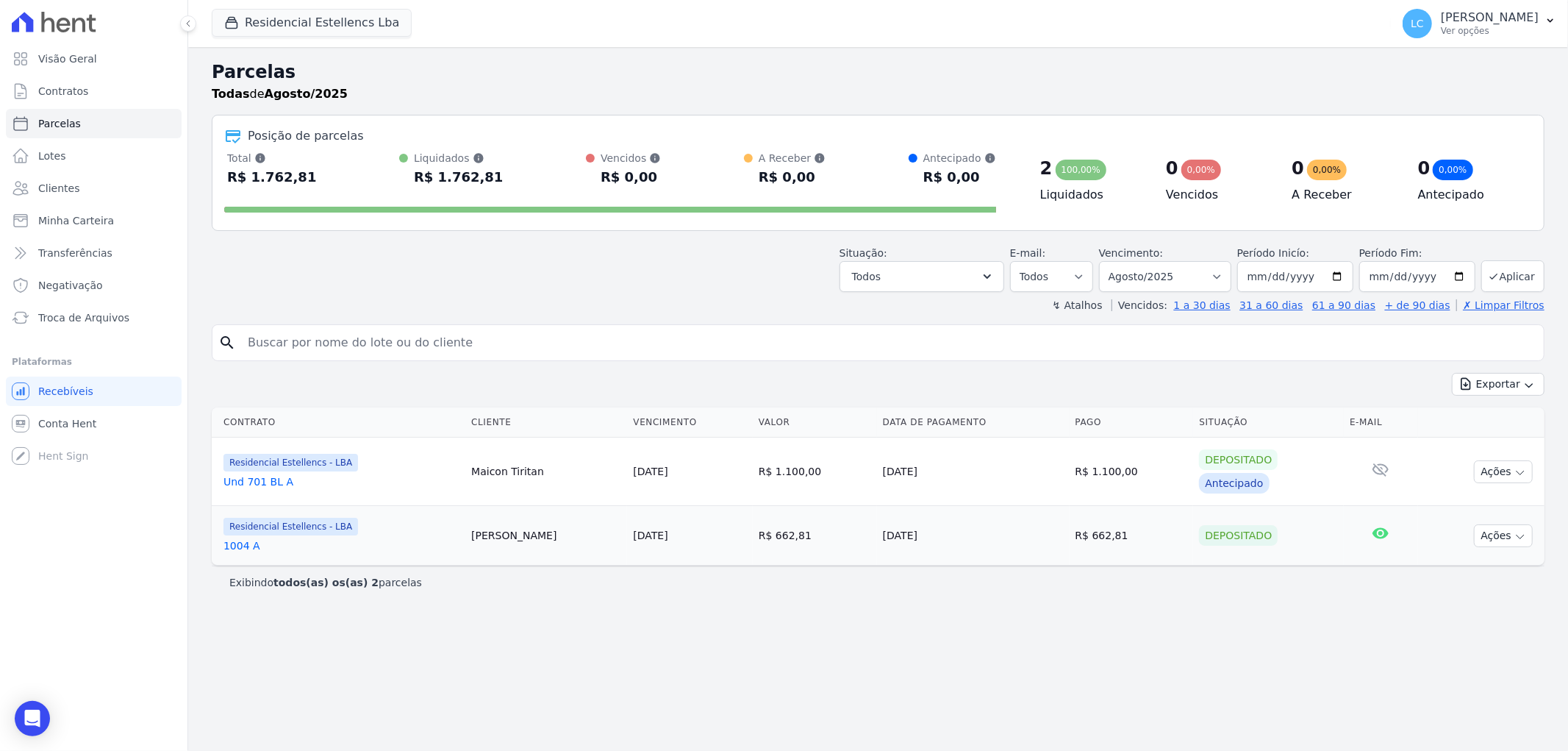
click at [405, 337] on input "search" at bounding box center [888, 342] width 1298 height 29
paste input "Carlos iori costa coelho"
type input "Carlos iori costa coelho"
select select
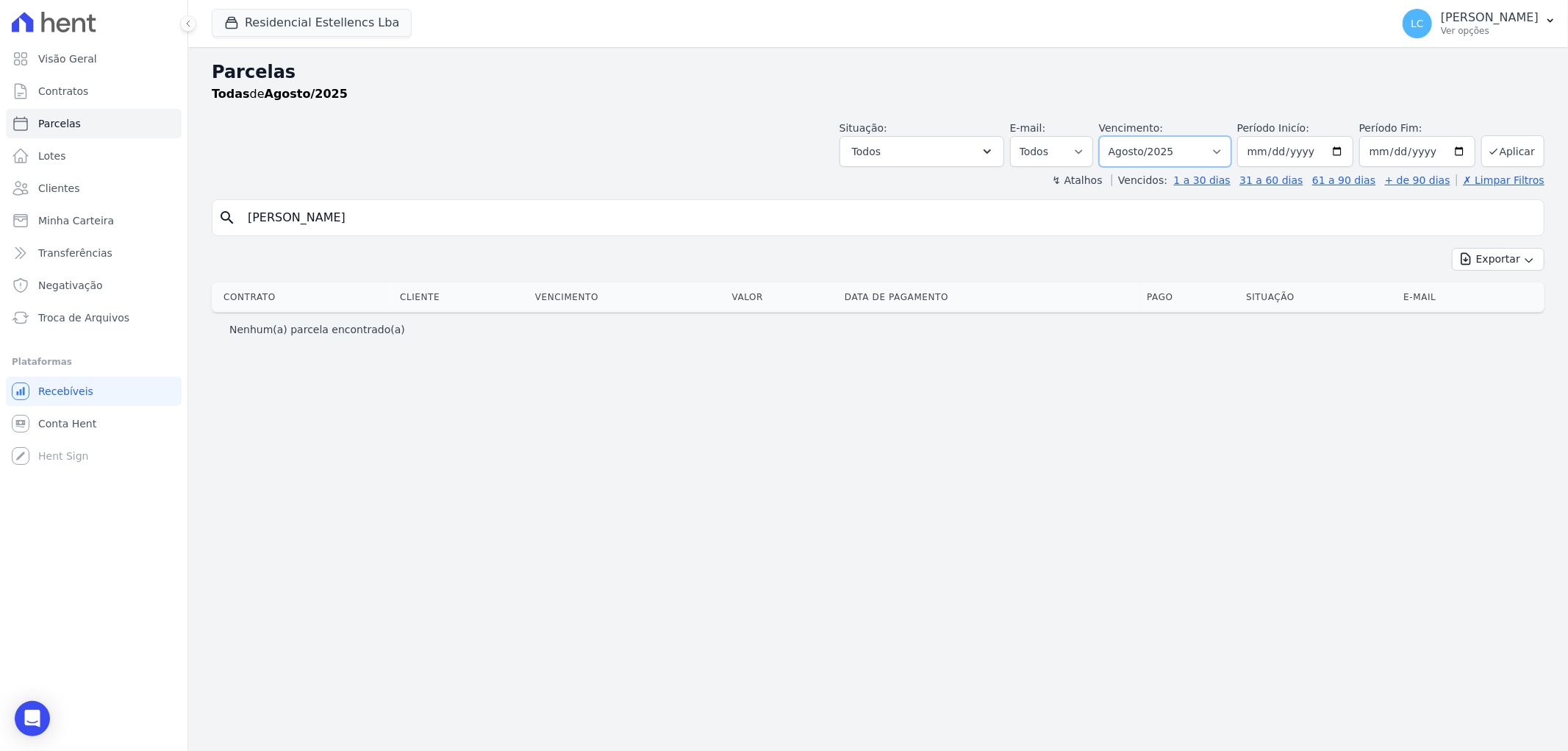
click at [1231, 158] on select "Filtrar por período ──────── Todos os meses Março/2018 Abril/2018 Maio/2018 Jun…" at bounding box center [1165, 151] width 132 height 31
select select "all"
click at [1121, 136] on select "Filtrar por período ──────── Todos os meses Março/2018 Abril/2018 Maio/2018 Jun…" at bounding box center [1165, 151] width 132 height 31
select select
click at [530, 218] on input "[PERSON_NAME]" at bounding box center [888, 217] width 1298 height 29
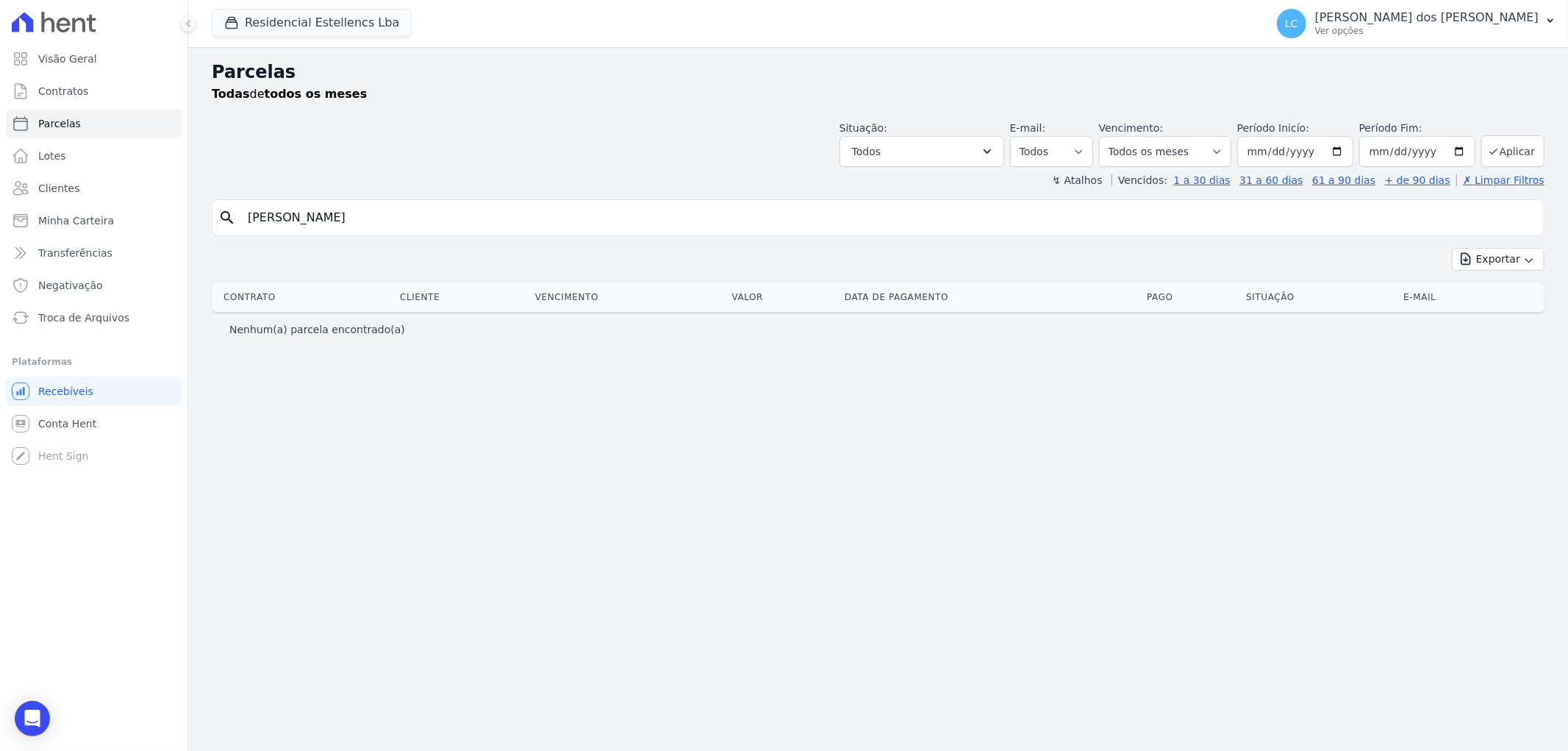
type input "[PERSON_NAME]"
select select
click at [273, 25] on button "Residencial Estellencs Lba" at bounding box center [311, 23] width 200 height 28
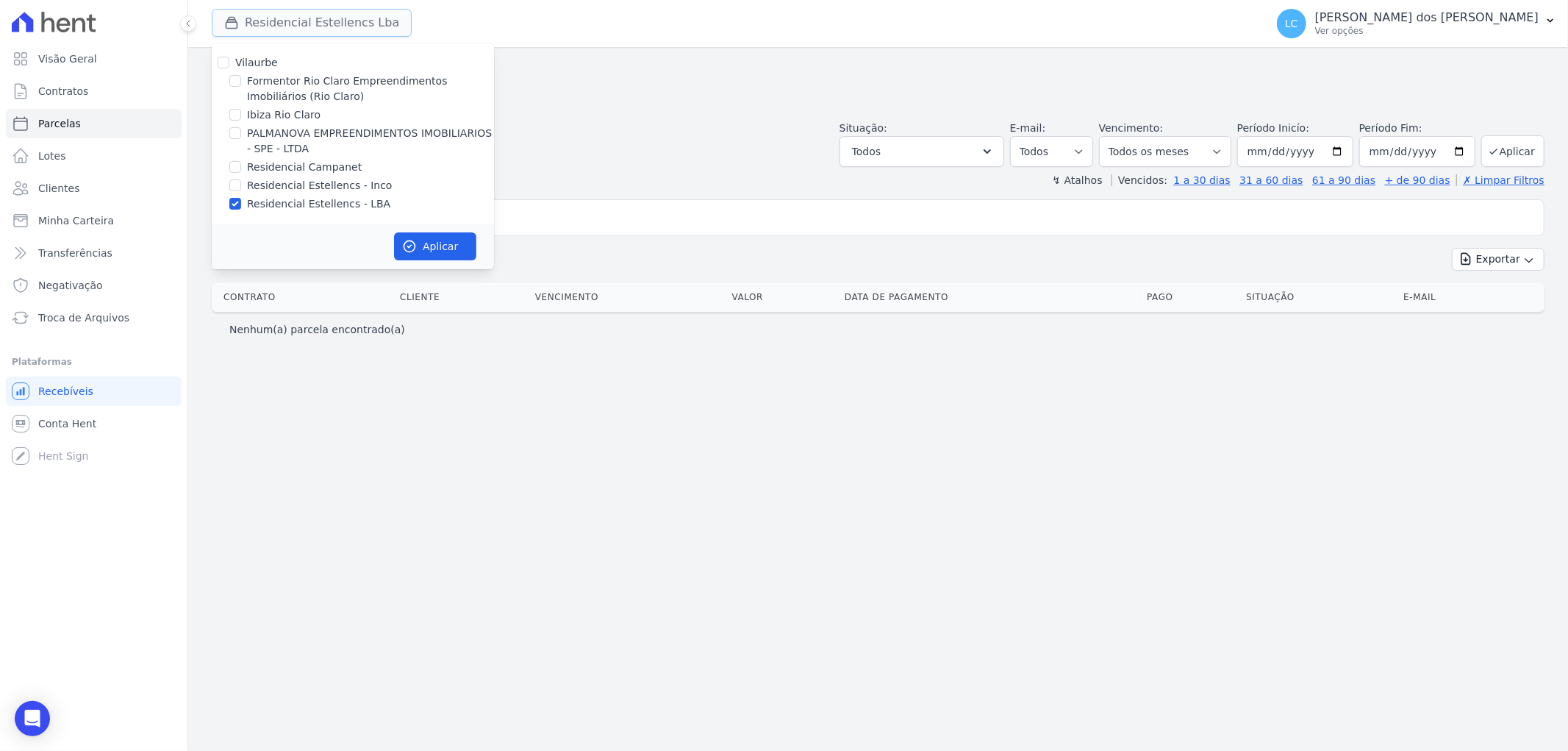
click at [273, 25] on button "Residencial Estellencs Lba" at bounding box center [311, 23] width 200 height 28
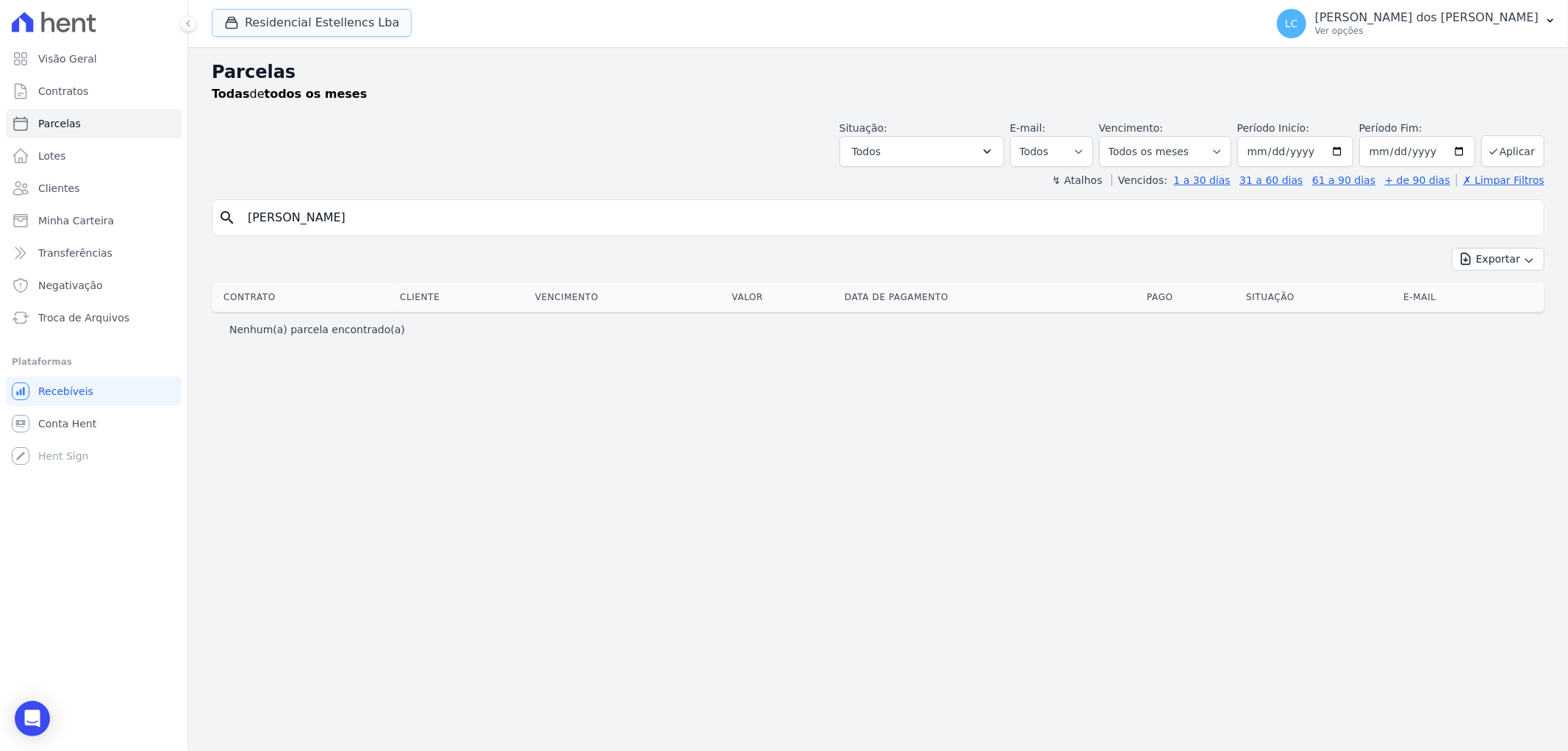
click at [211, 9] on button "Residencial Estellencs Lba" at bounding box center [311, 23] width 200 height 28
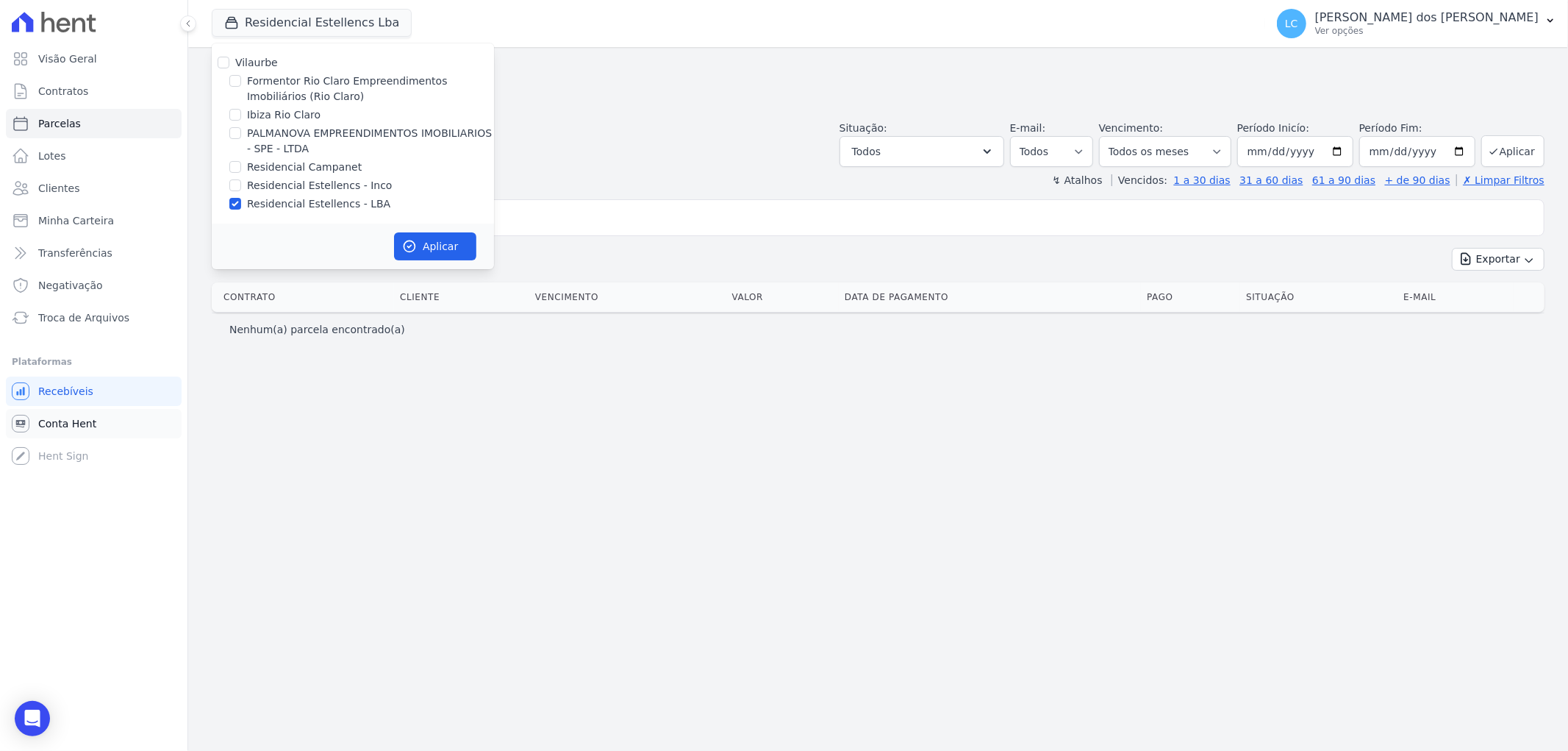
click at [49, 418] on span "Conta Hent" at bounding box center [67, 423] width 58 height 15
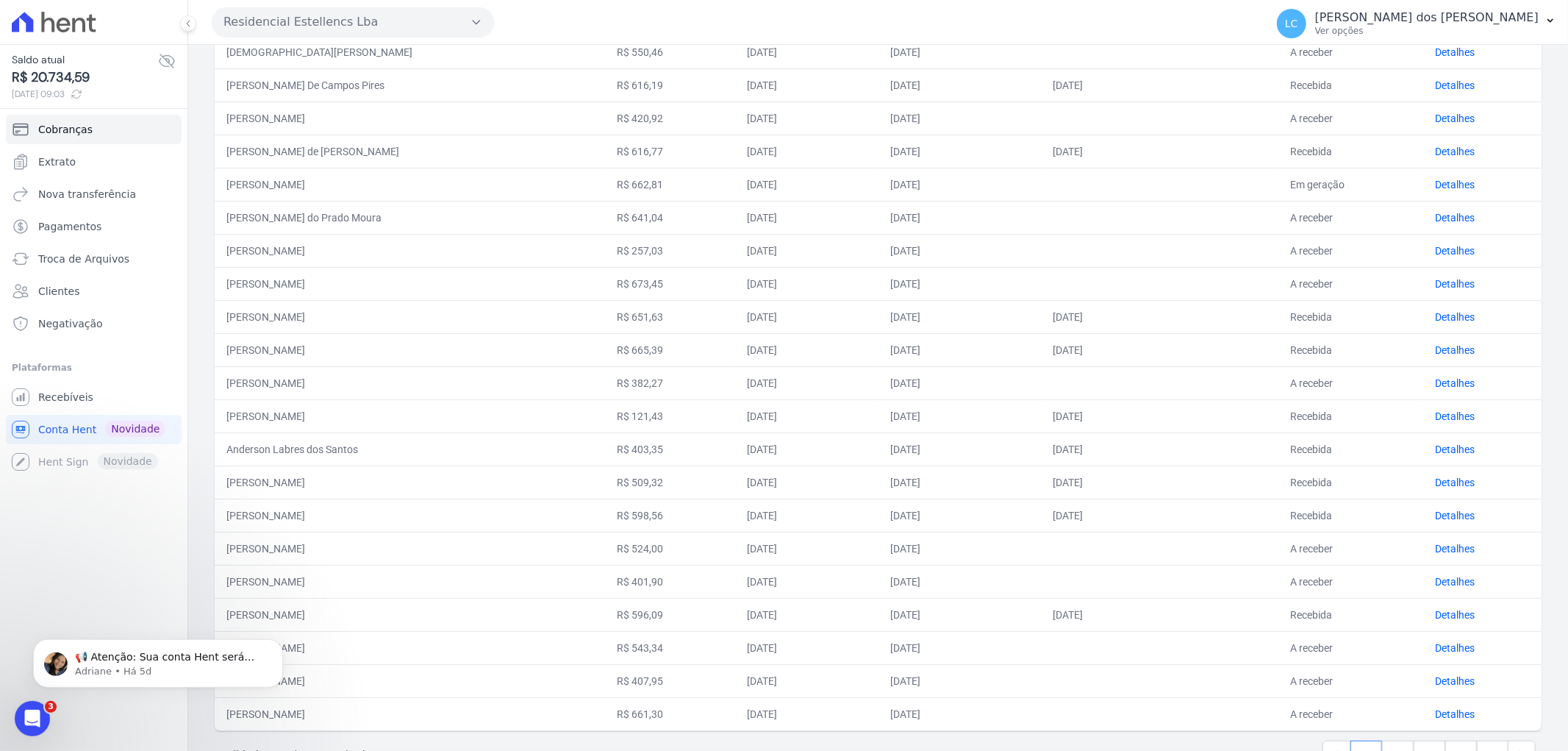
scroll to position [376, 0]
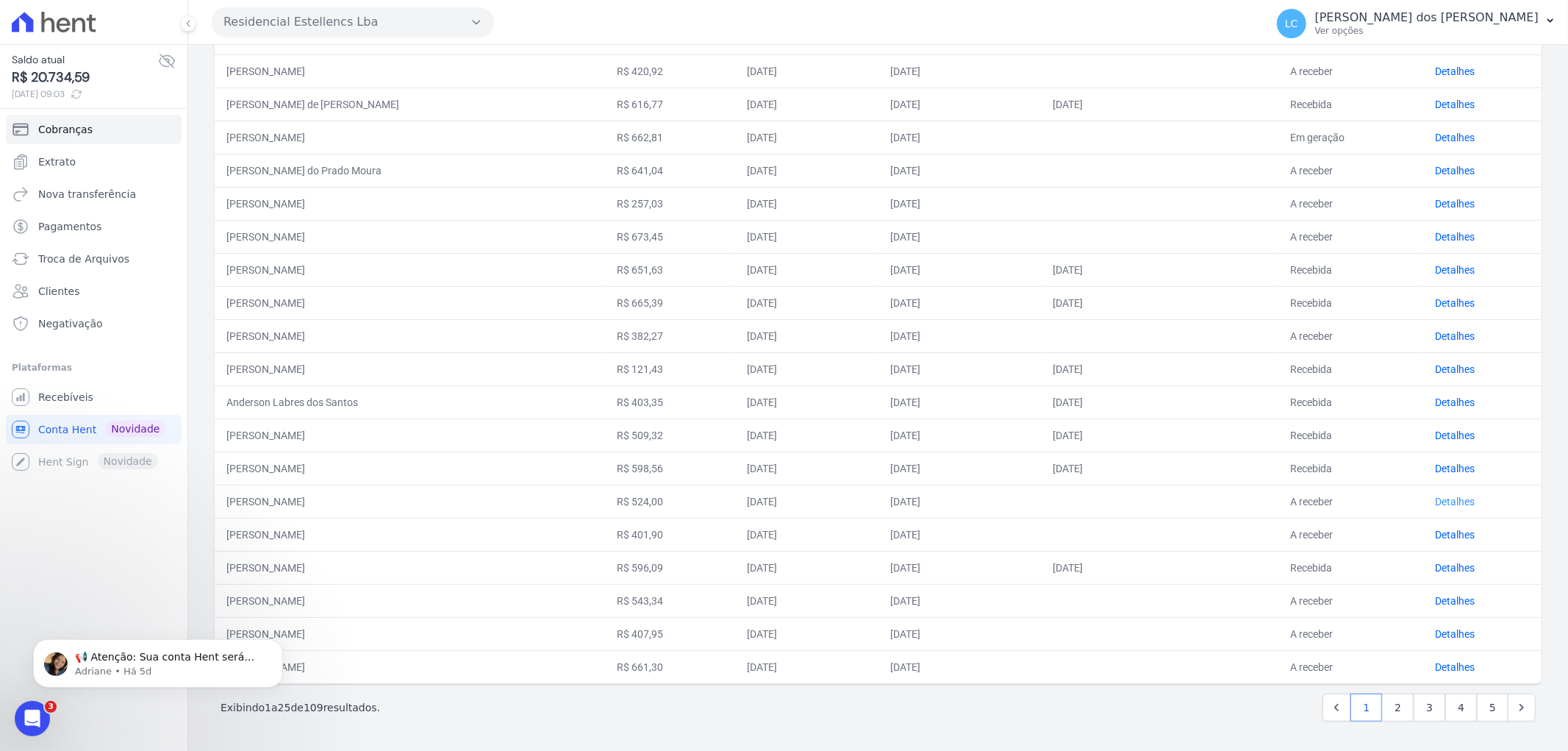
click at [1445, 501] on link "Detalhes" at bounding box center [1454, 501] width 40 height 11
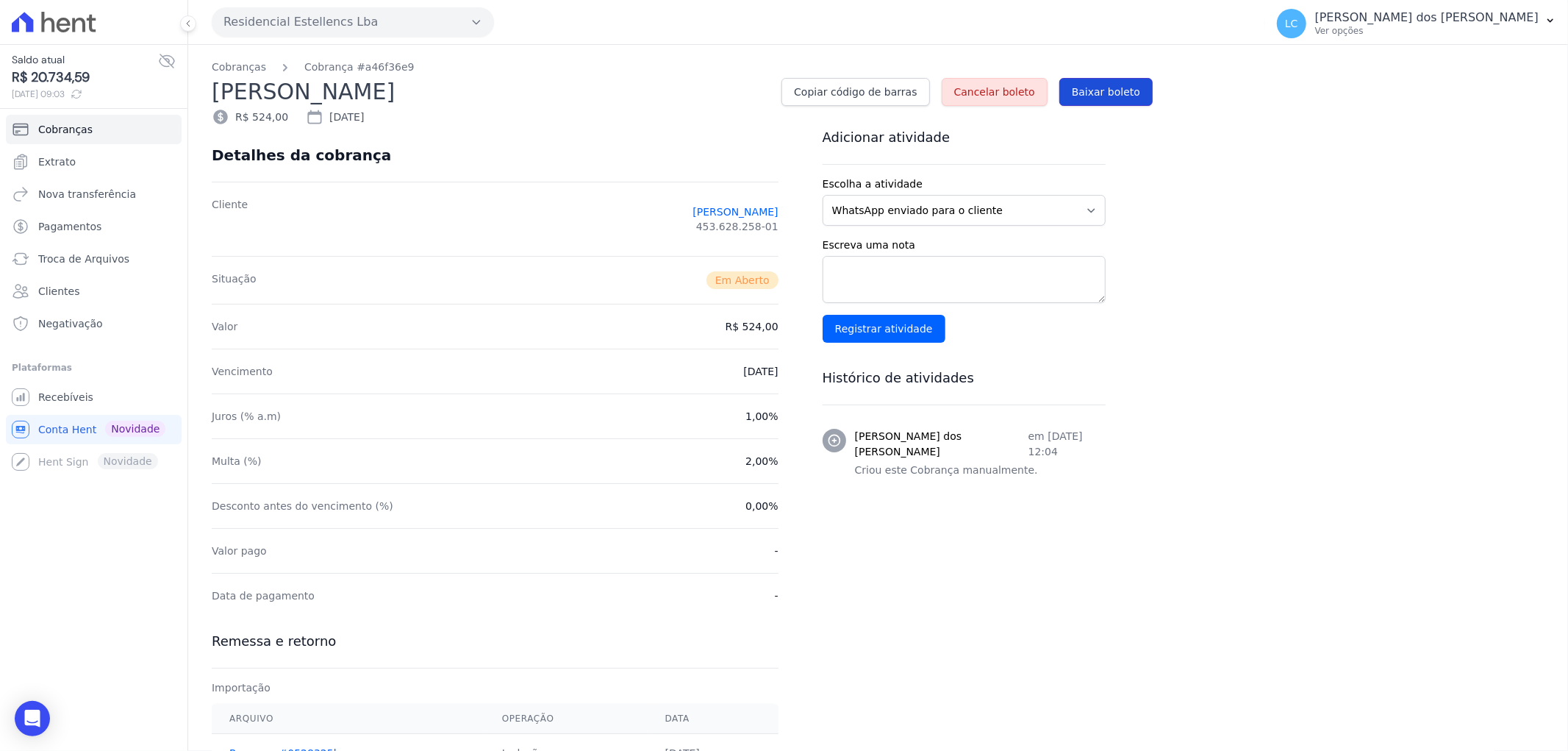
click at [1110, 91] on span "Baixar boleto" at bounding box center [1106, 92] width 69 height 15
click at [38, 16] on icon at bounding box center [54, 21] width 85 height 20
click at [70, 25] on icon at bounding box center [54, 21] width 85 height 20
click at [78, 16] on icon at bounding box center [54, 21] width 85 height 20
click at [26, 20] on icon at bounding box center [22, 21] width 21 height 20
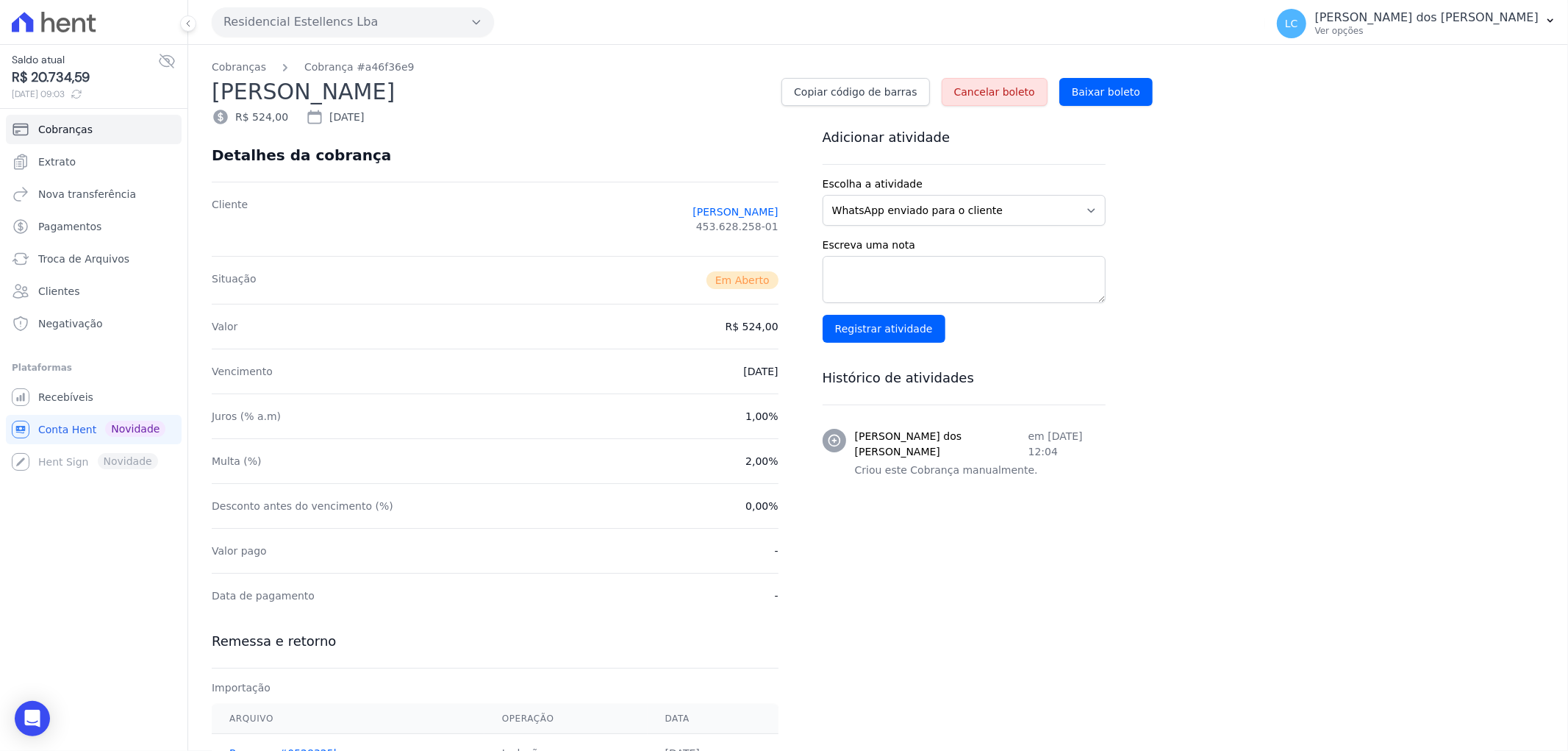
click at [64, 23] on icon at bounding box center [54, 21] width 85 height 20
click at [148, 25] on div at bounding box center [93, 22] width 175 height 44
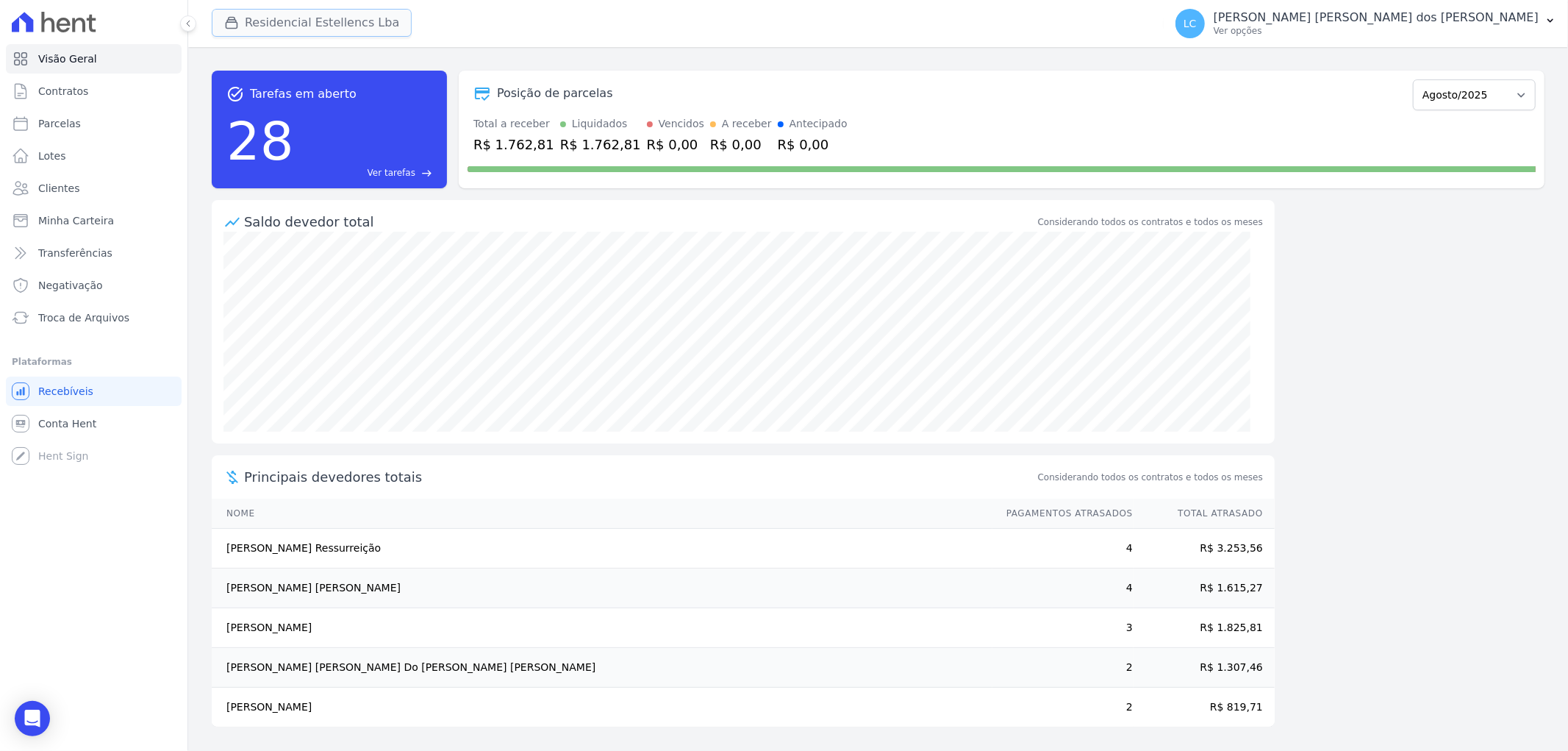
click at [338, 30] on button "Residencial Estellencs Lba" at bounding box center [311, 23] width 200 height 28
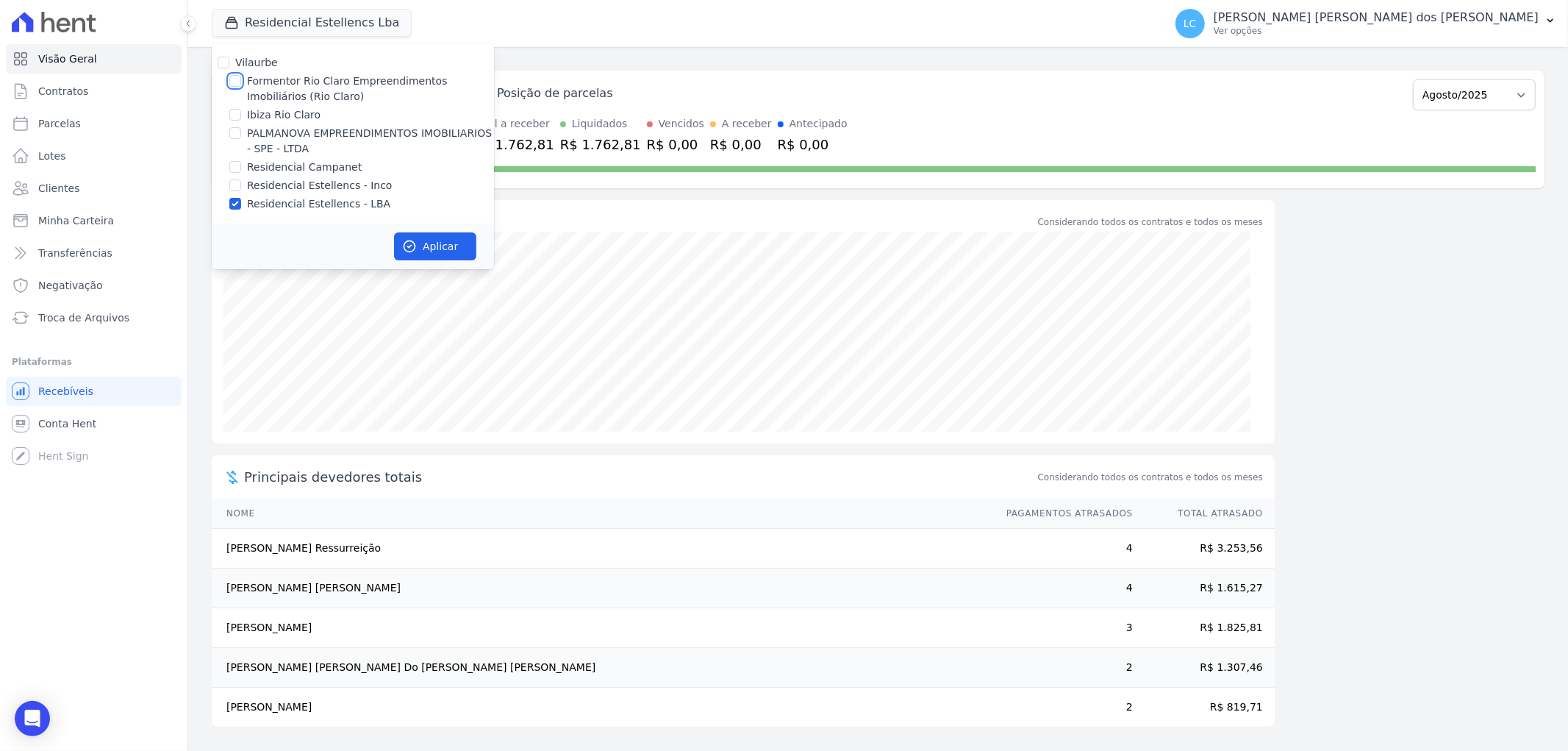
click at [233, 81] on input "Formentor Rio Claro Empreendimentos Imobiliários (Rio Claro)" at bounding box center [234, 80] width 11 height 11
checkbox input "true"
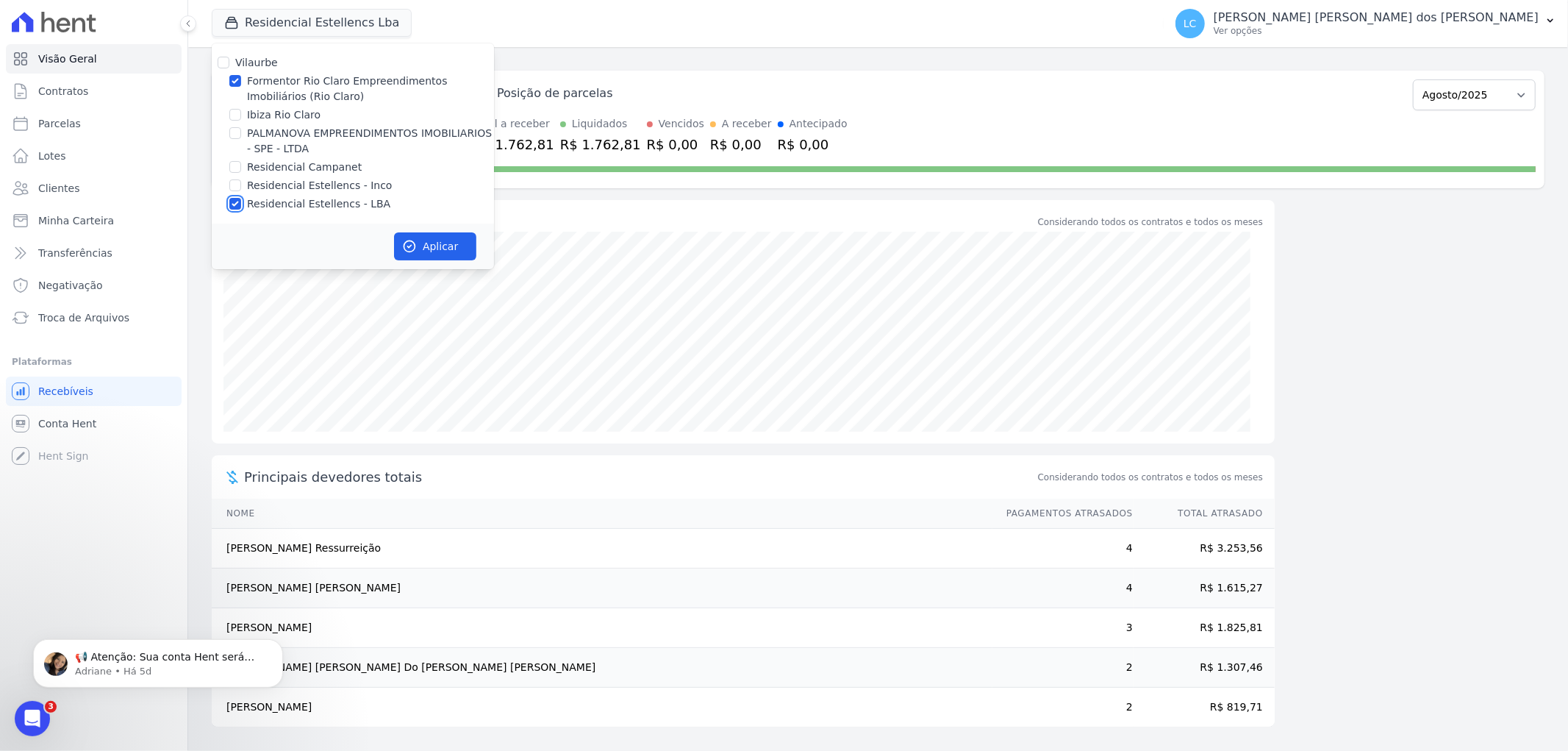
click at [235, 204] on input "Residencial Estellencs - LBA" at bounding box center [234, 203] width 11 height 11
checkbox input "false"
click at [433, 245] on button "Aplicar" at bounding box center [434, 247] width 82 height 28
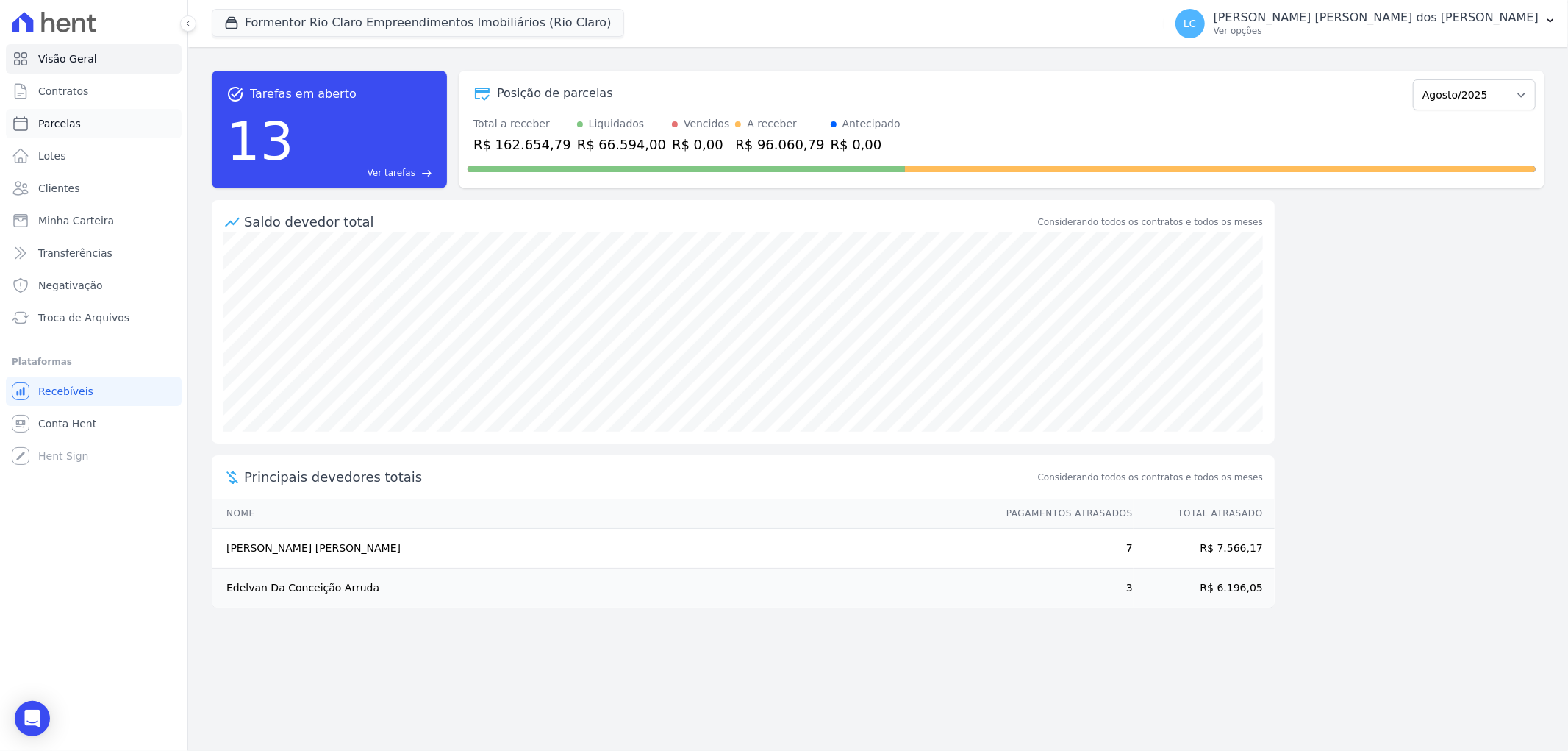
click at [68, 130] on span "Parcelas" at bounding box center [59, 123] width 42 height 15
select select
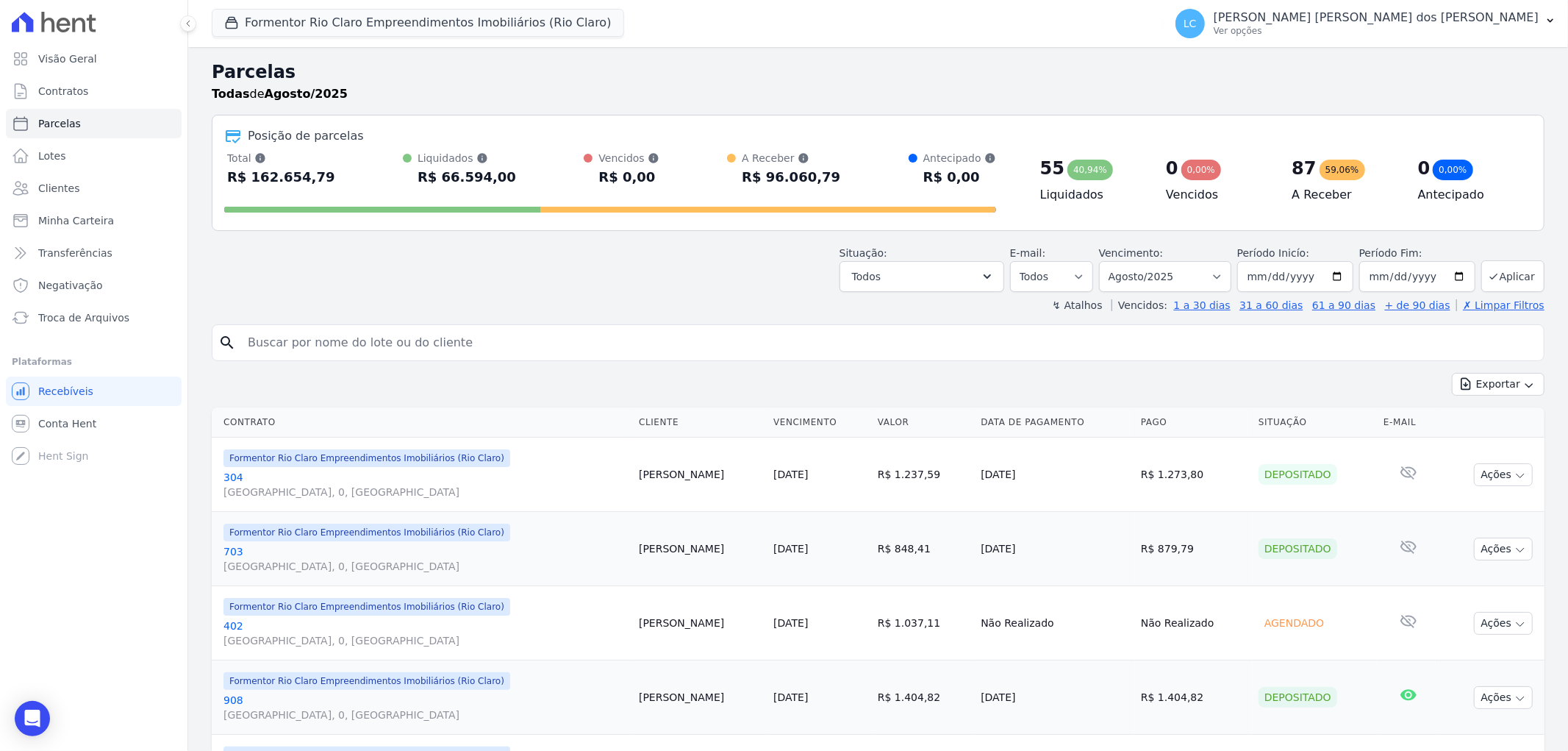
click at [432, 346] on input "search" at bounding box center [888, 342] width 1298 height 29
click at [1226, 280] on select "Filtrar por período ──────── Todos os meses Junho/2024 Julho/2024 Agosto/2024 S…" at bounding box center [1165, 276] width 132 height 31
select select "all"
click at [1107, 261] on select "Filtrar por período ──────── Todos os meses Junho/2024 Julho/2024 Agosto/2024 S…" at bounding box center [1165, 276] width 132 height 31
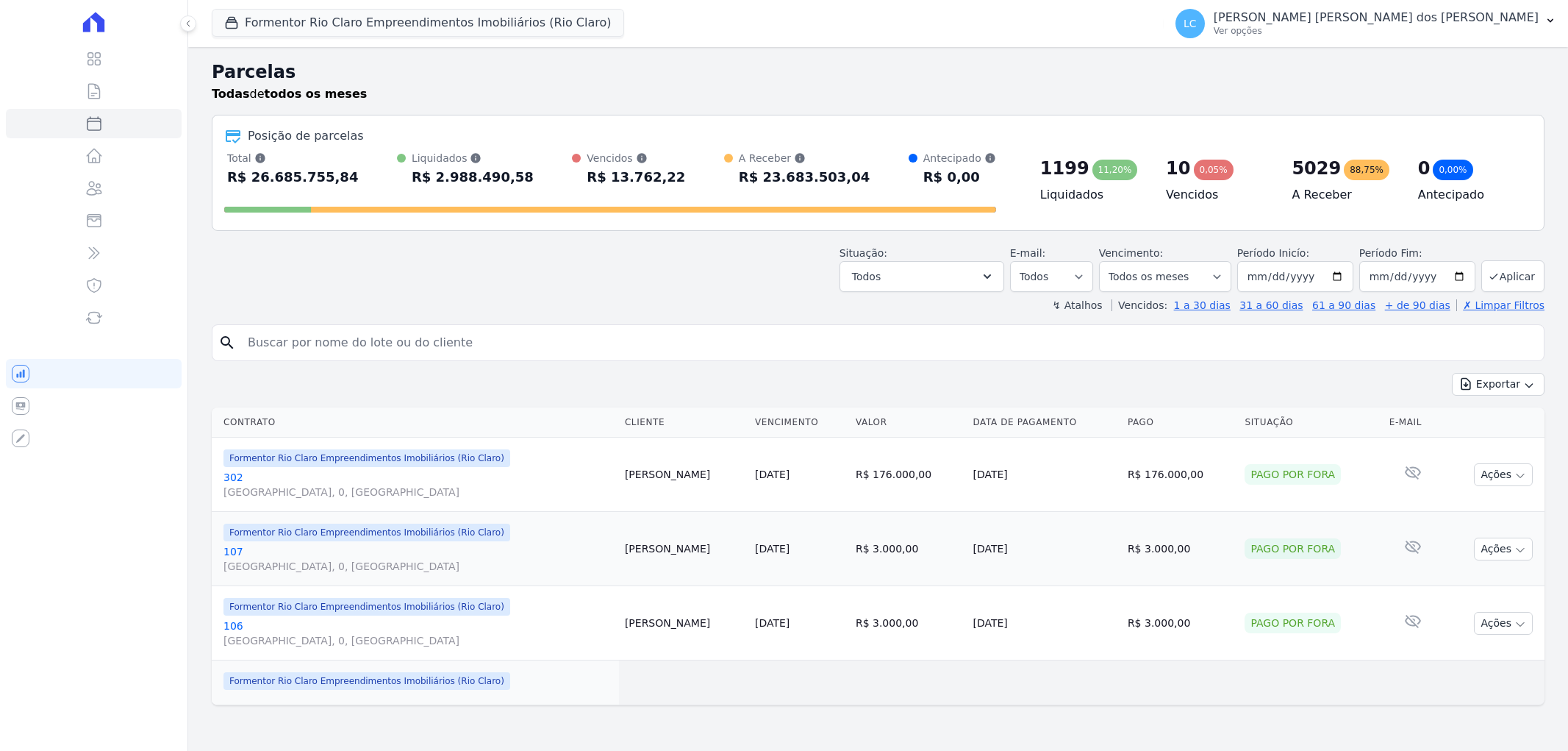
select select
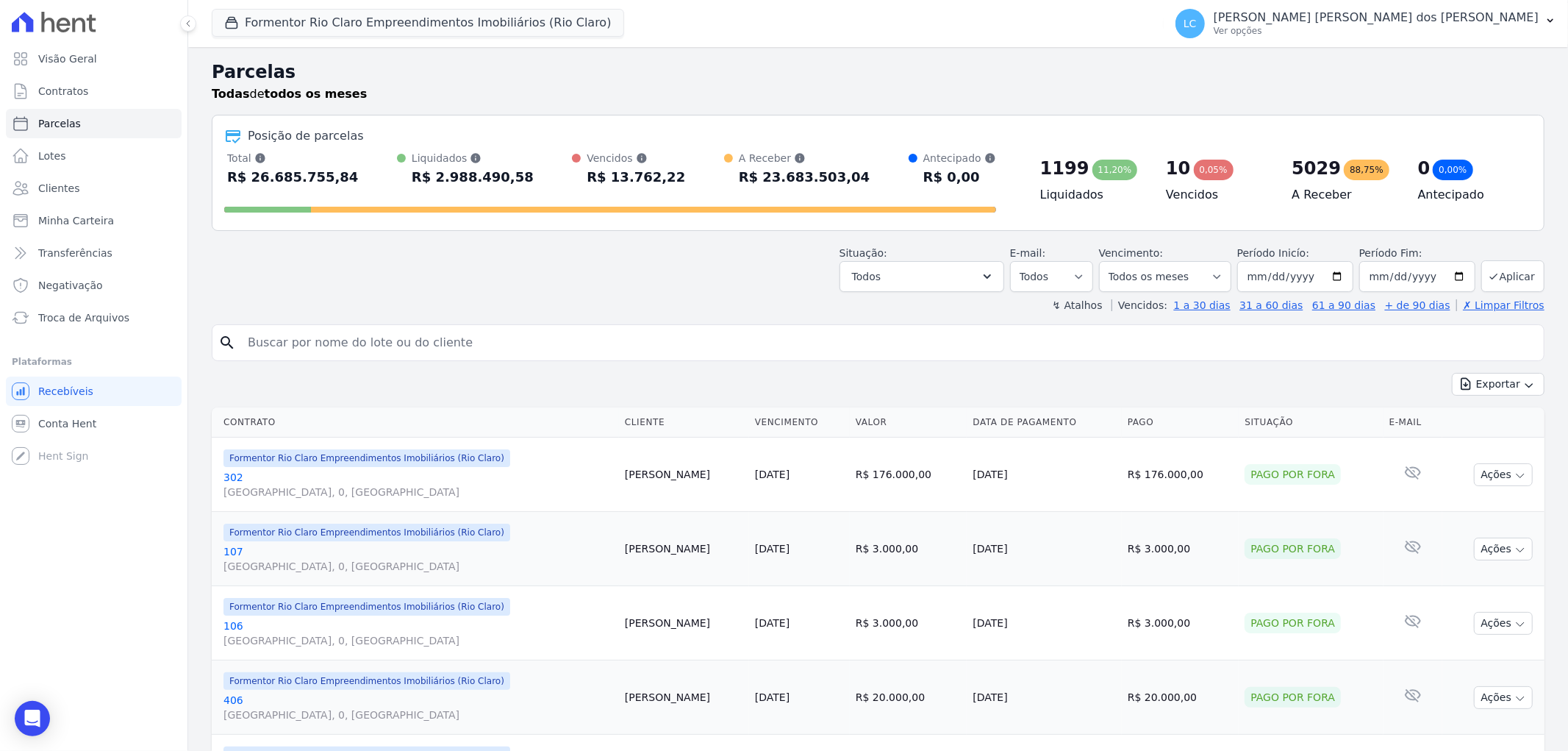
drag, startPoint x: 340, startPoint y: 332, endPoint x: 350, endPoint y: 326, distance: 11.7
click at [346, 329] on input "search" at bounding box center [888, 342] width 1298 height 29
paste input "[PERSON_NAME] [PERSON_NAME] [PERSON_NAME]"
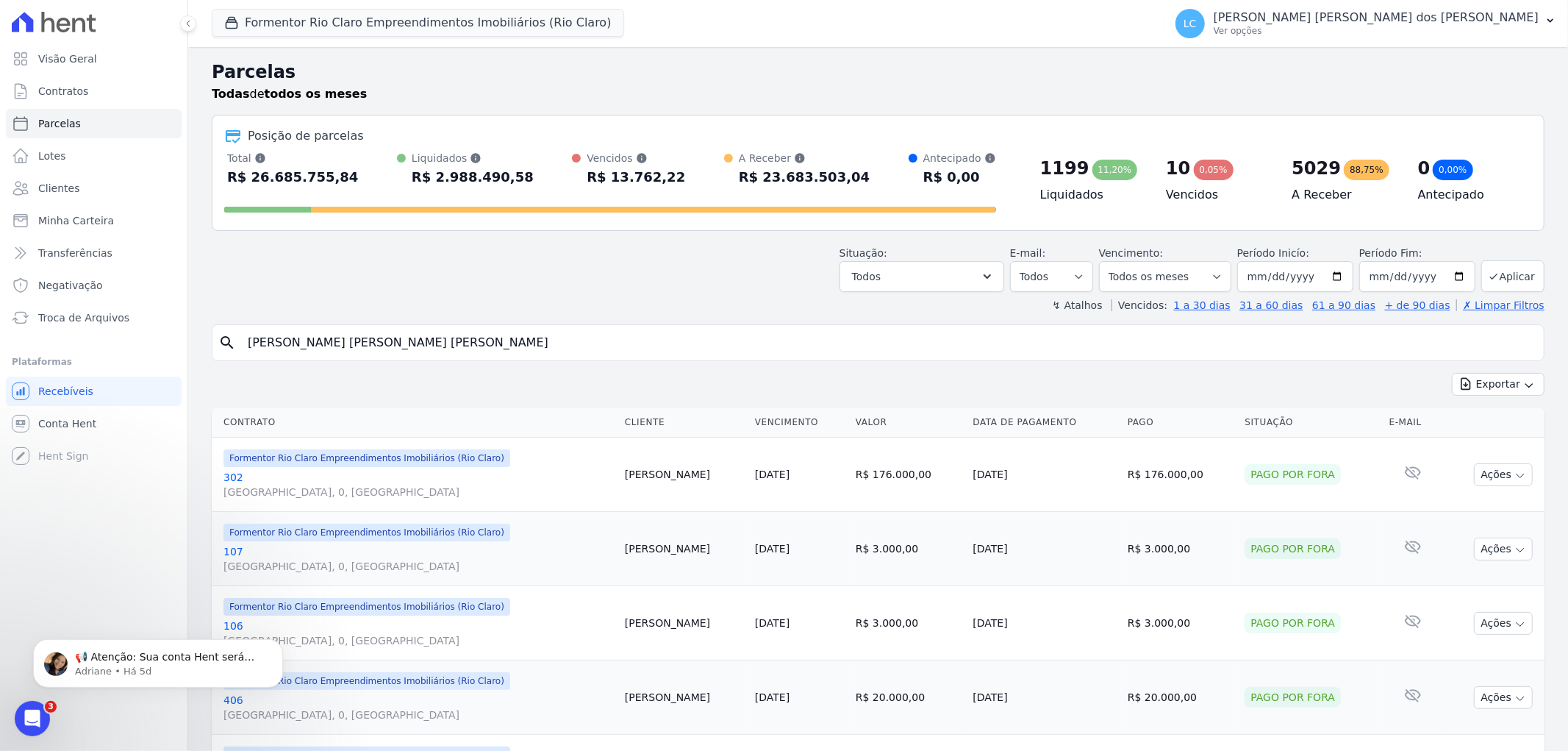
type input "[PERSON_NAME] [PERSON_NAME] [PERSON_NAME]"
select select
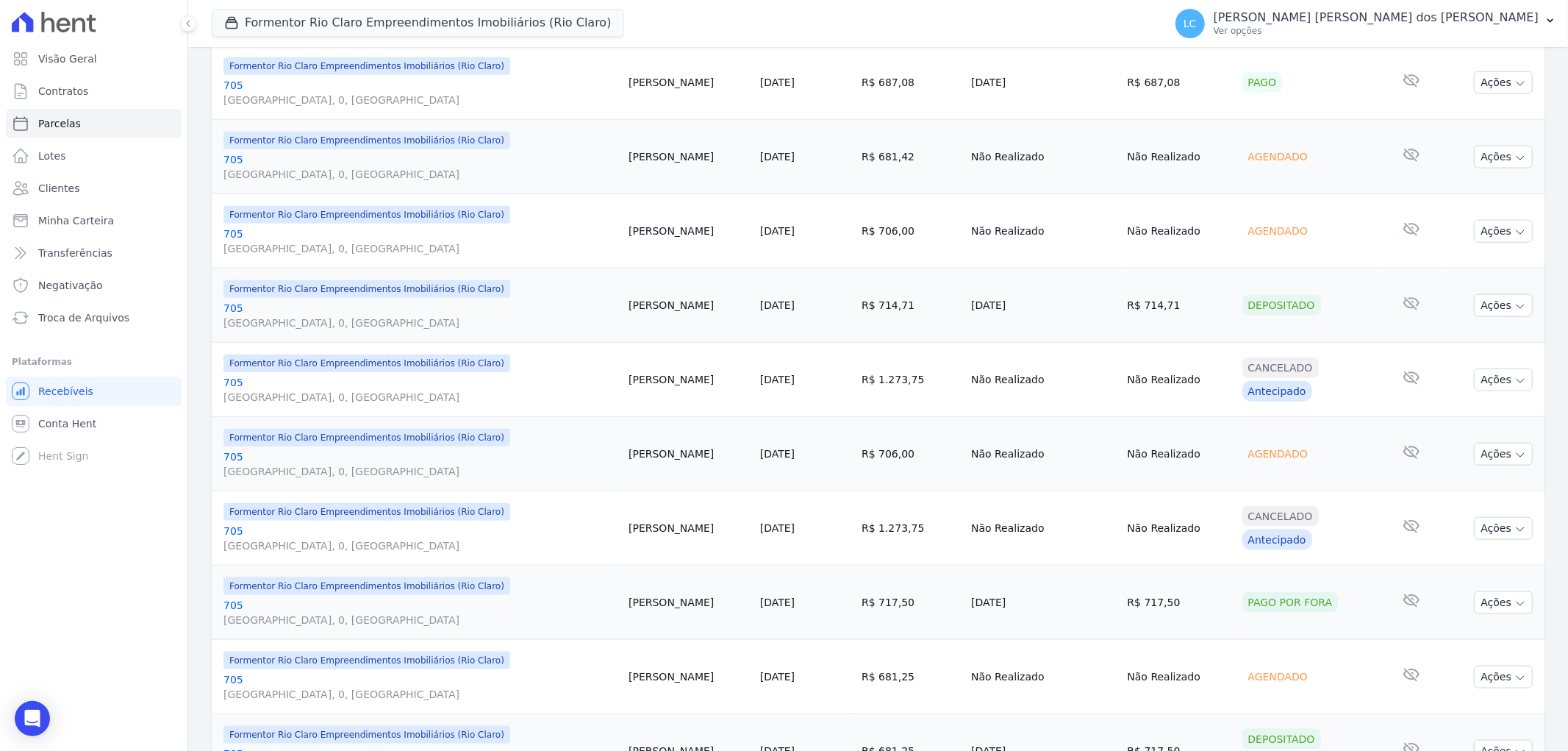
scroll to position [1471, 0]
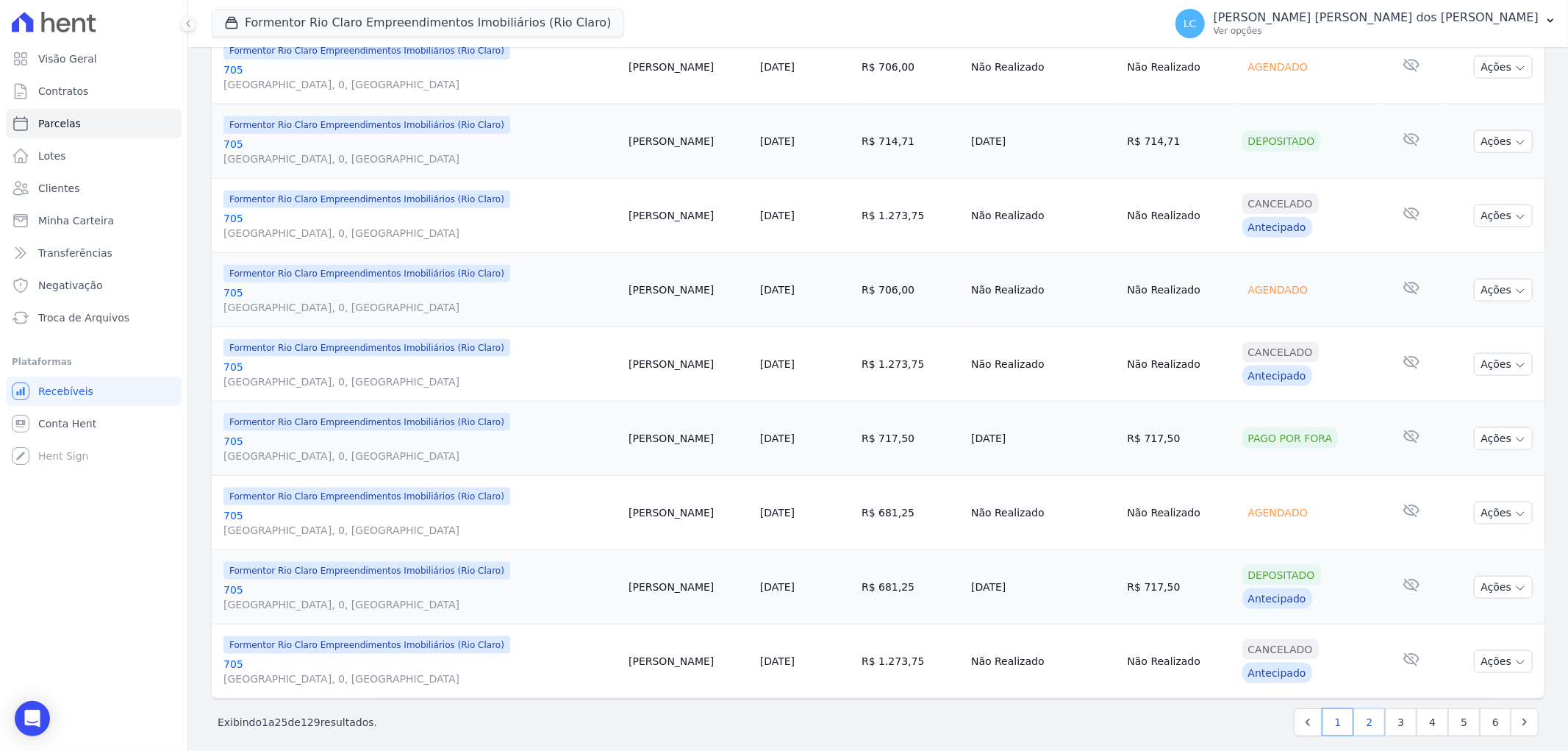
click at [1355, 722] on link "2" at bounding box center [1369, 722] width 32 height 28
select select
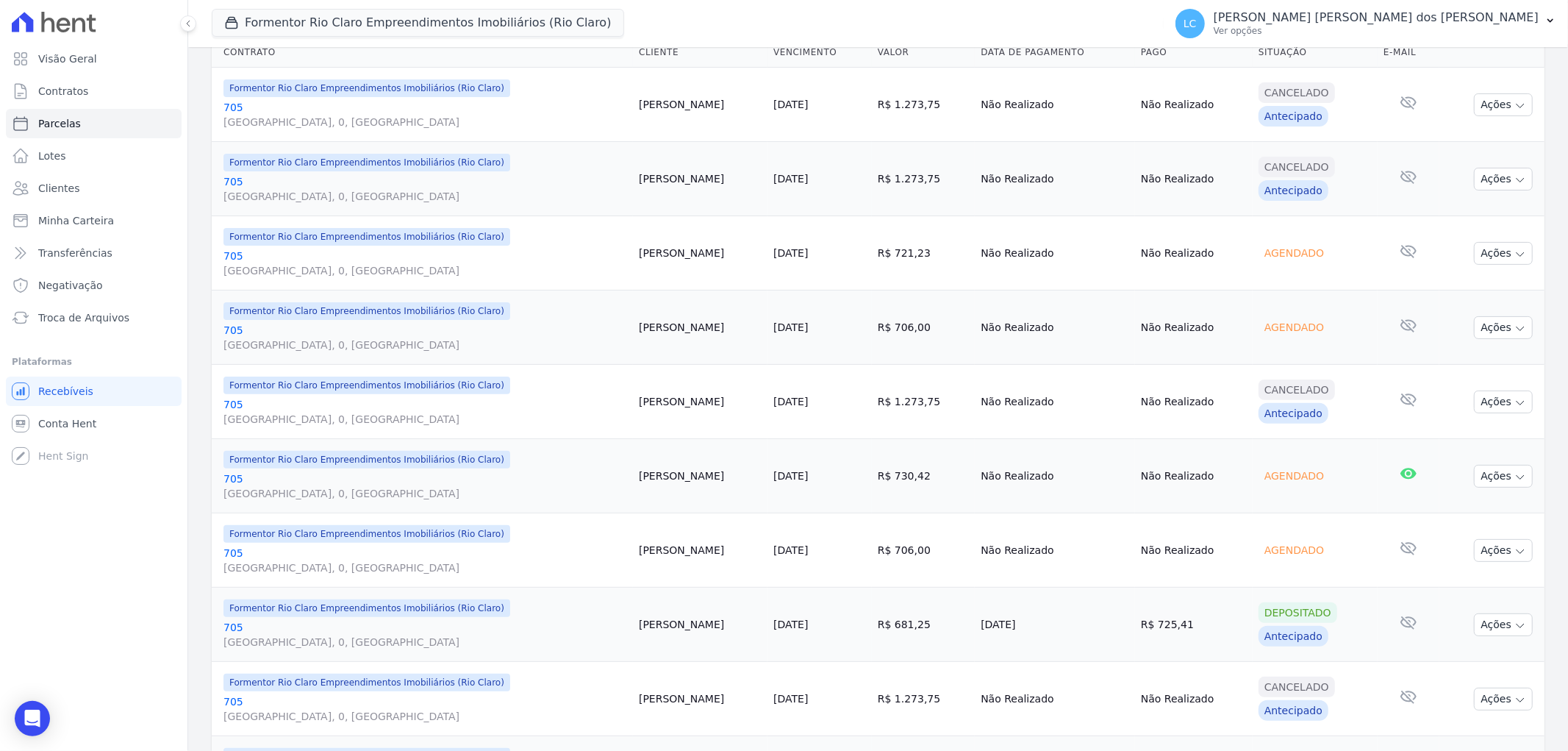
scroll to position [326, 0]
